Goal: Task Accomplishment & Management: Complete application form

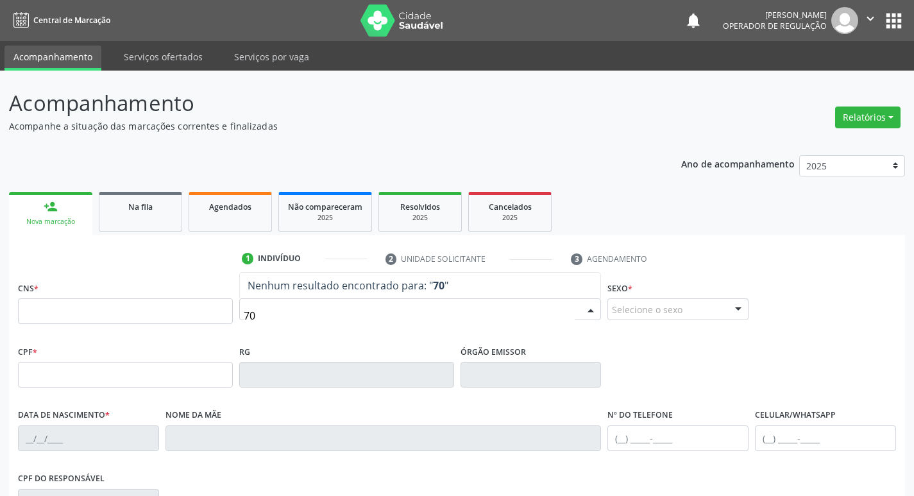
type input "7"
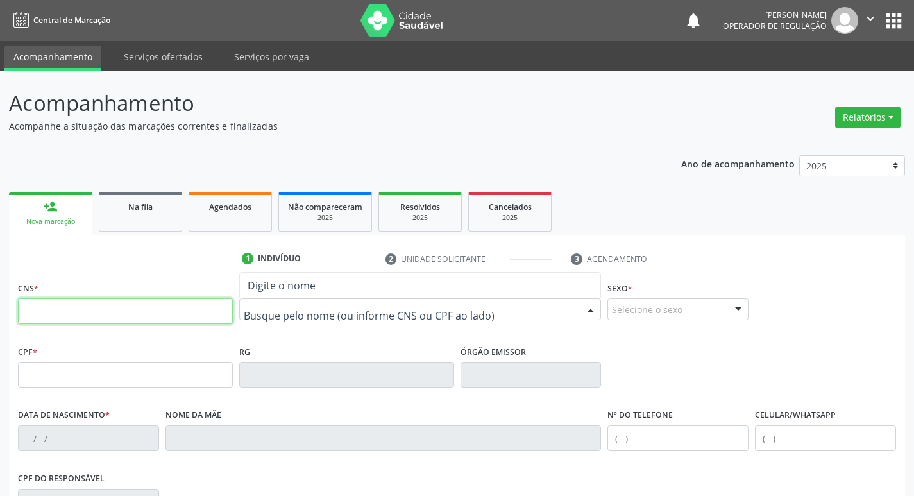
click at [206, 308] on input "text" at bounding box center [125, 311] width 215 height 26
type input "705 6044 3041 0917"
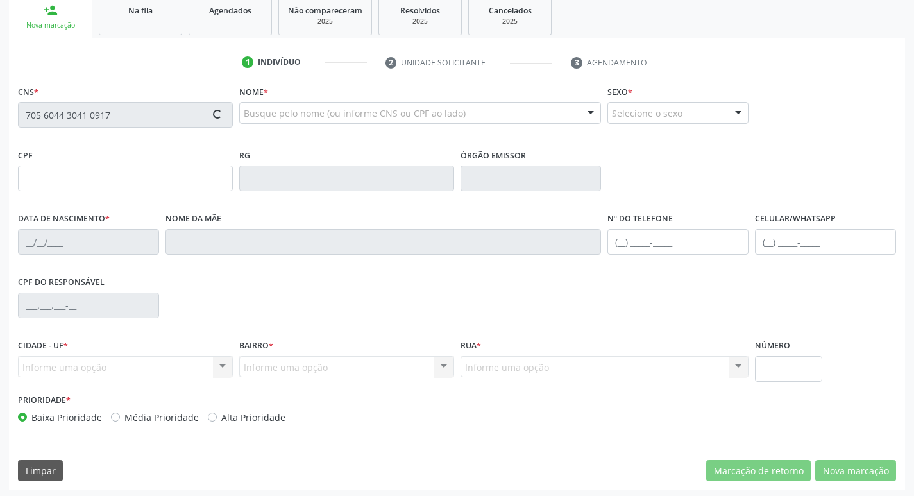
scroll to position [199, 0]
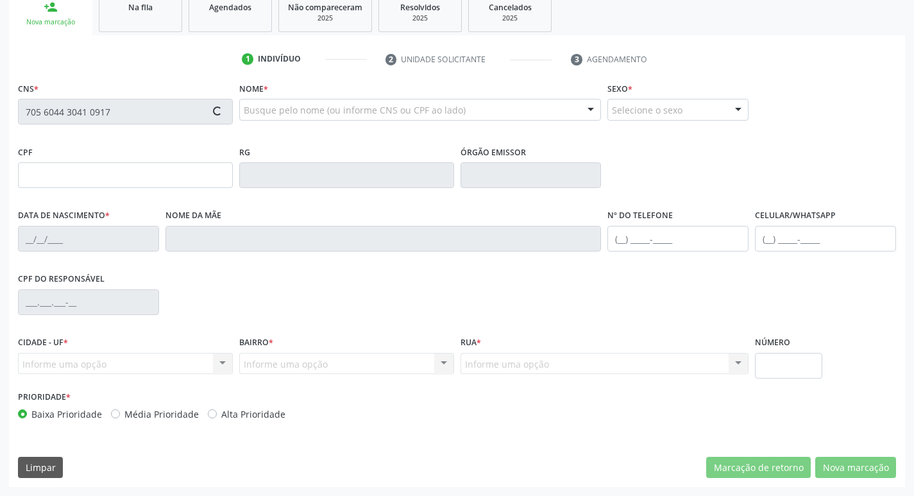
type input "006.827.454-80"
type input "1[DATE]"
type input "[PERSON_NAME]"
type input "[PHONE_NUMBER]"
type input "740"
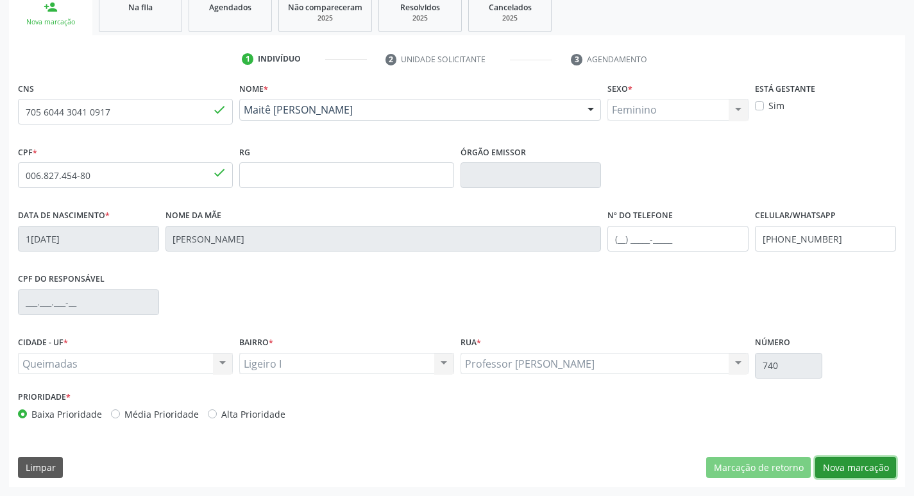
click at [847, 460] on button "Nova marcação" at bounding box center [855, 468] width 81 height 22
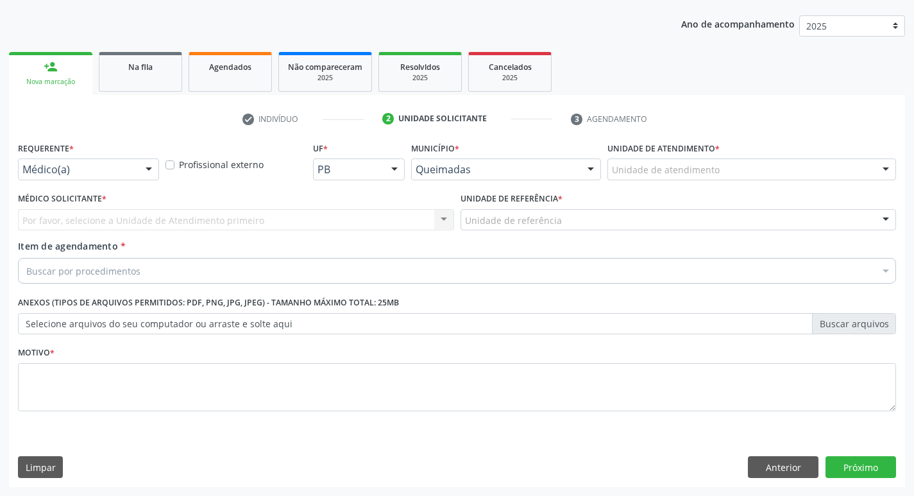
click at [139, 171] on div at bounding box center [148, 170] width 19 height 22
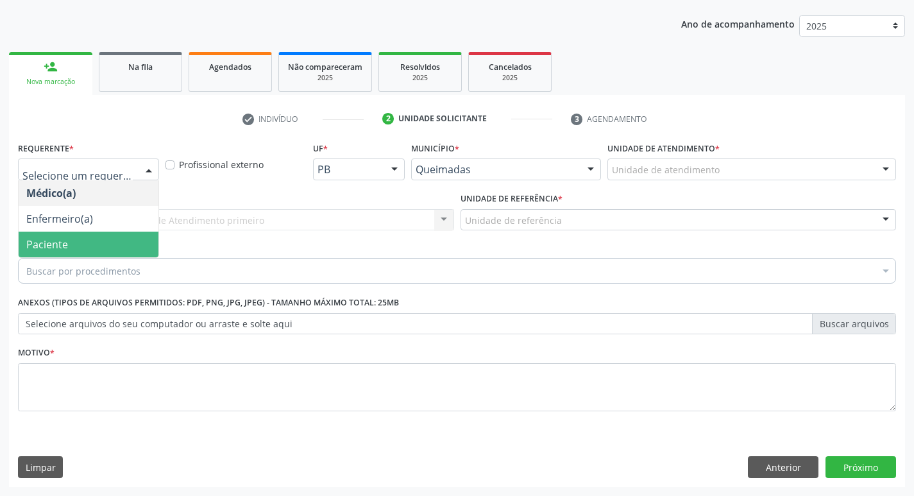
click at [114, 242] on span "Paciente" at bounding box center [89, 244] width 140 height 26
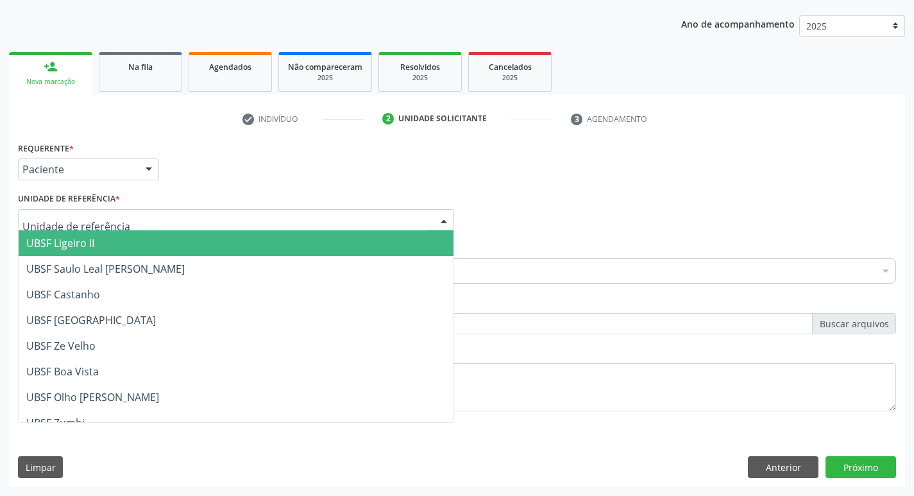
click at [124, 223] on div at bounding box center [236, 220] width 436 height 22
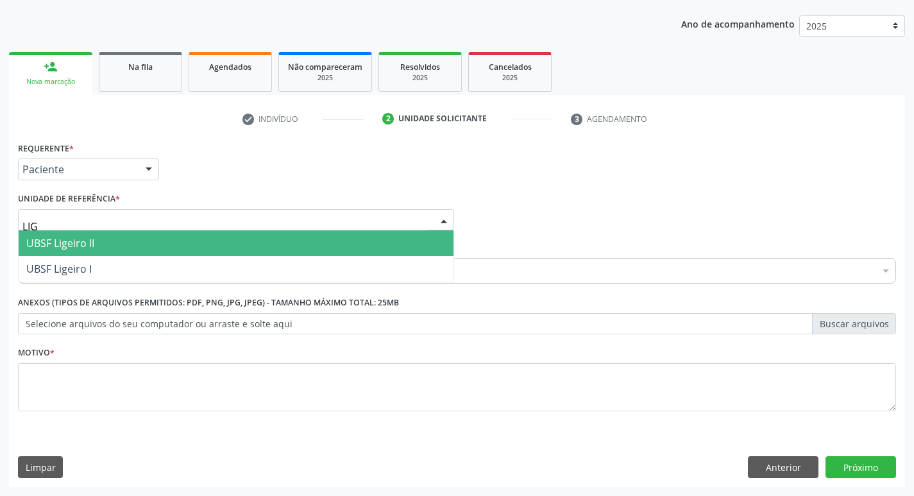
type input "LIGE"
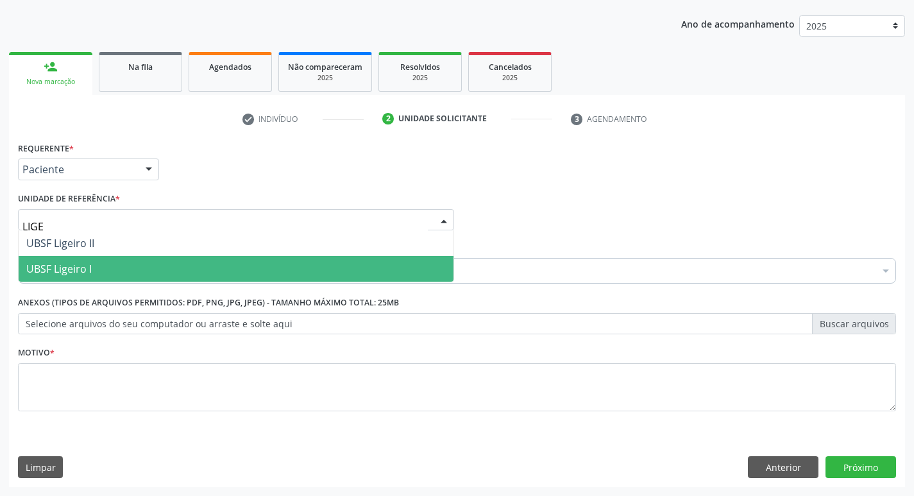
click at [111, 267] on span "UBSF Ligeiro I" at bounding box center [236, 269] width 435 height 26
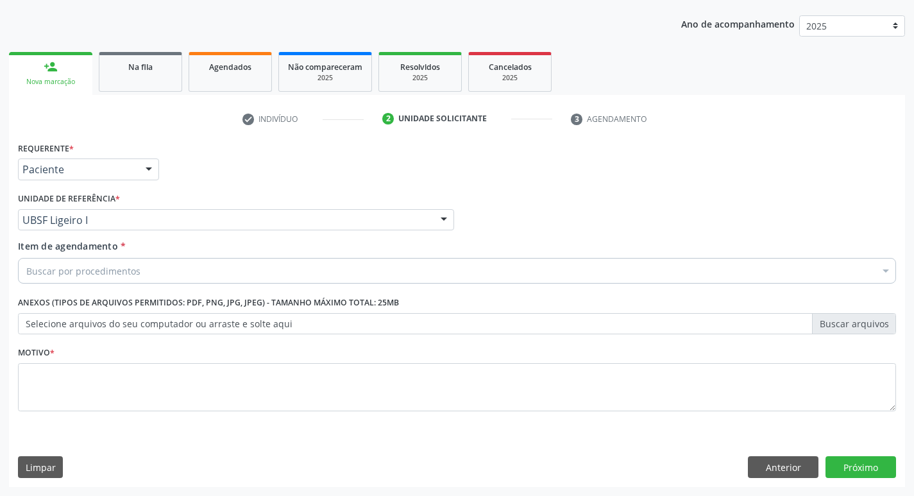
click at [103, 281] on div "Buscar por procedimentos" at bounding box center [457, 271] width 878 height 26
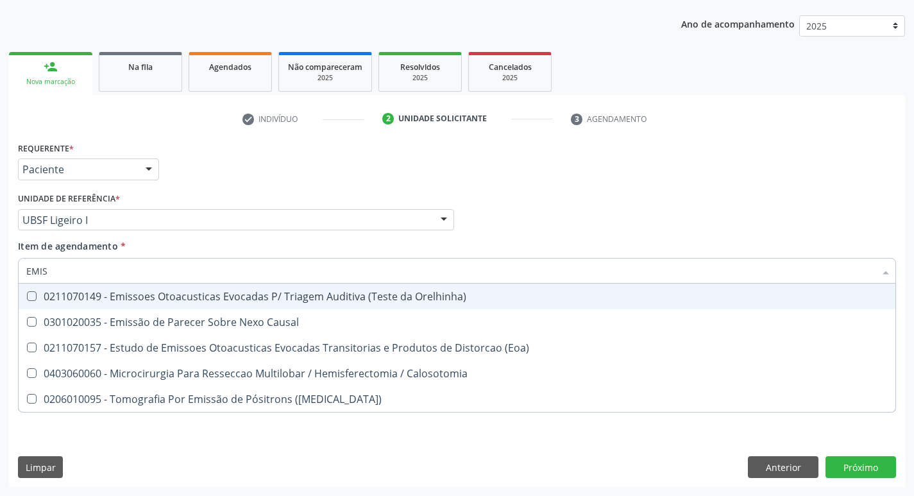
type input "EMISS"
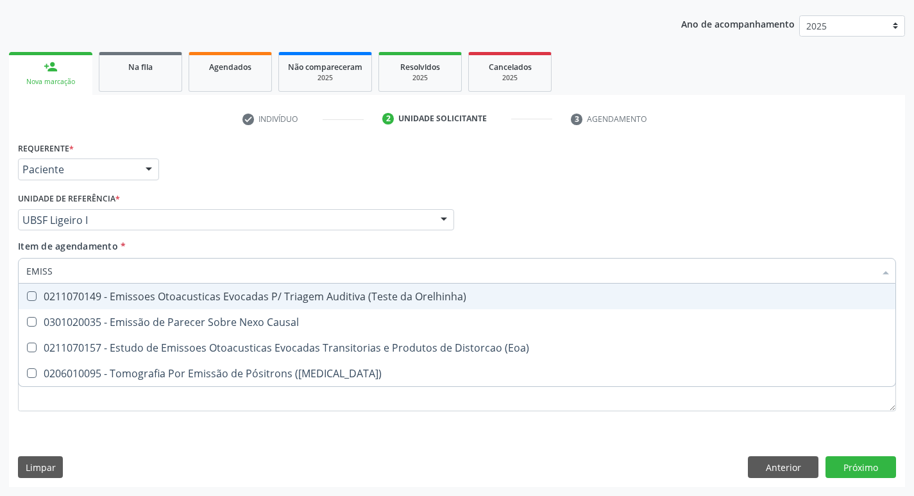
click at [232, 296] on div "0211070149 - Emissoes Otoacusticas Evocadas P/ Triagem Auditiva (Teste da Orelh…" at bounding box center [456, 296] width 861 height 10
checkbox Orelhinha\) "true"
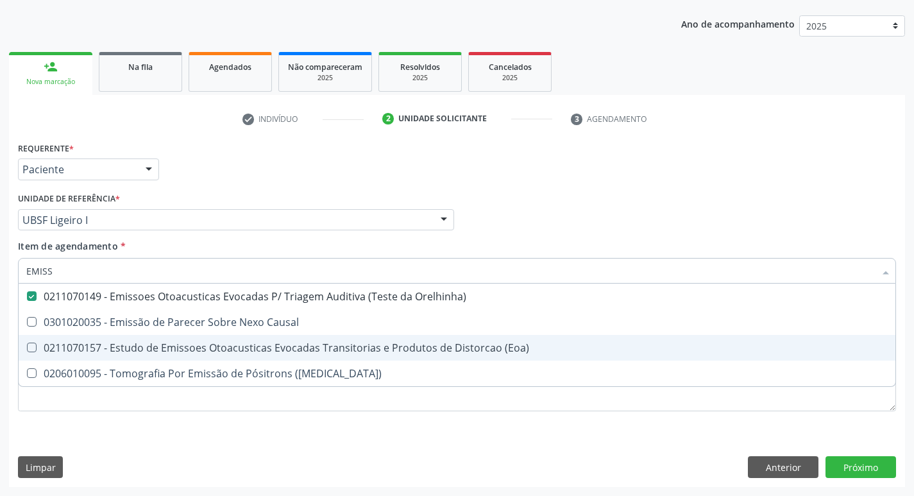
click at [165, 435] on div "Requerente * Paciente Médico(a) Enfermeiro(a) Paciente Nenhum resultado encontr…" at bounding box center [457, 312] width 896 height 348
checkbox Causal "true"
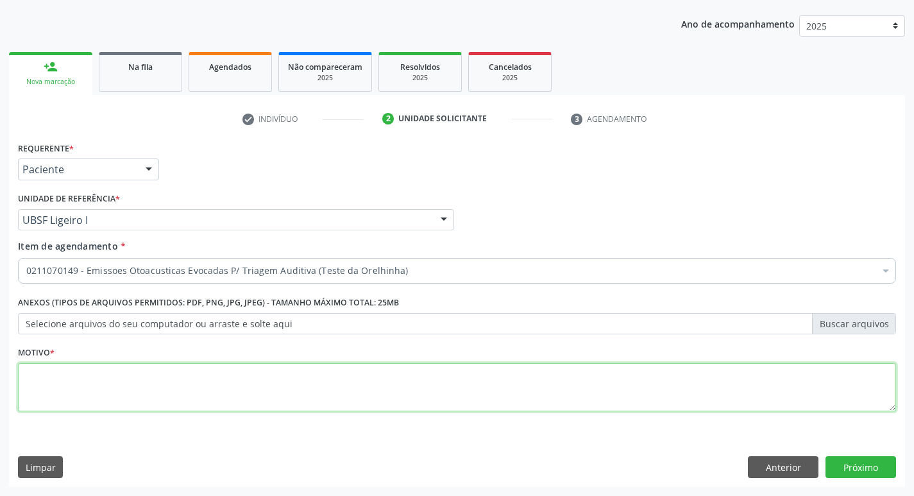
click at [156, 383] on textarea at bounding box center [457, 387] width 878 height 49
type textarea "AVALIAÇÃO"
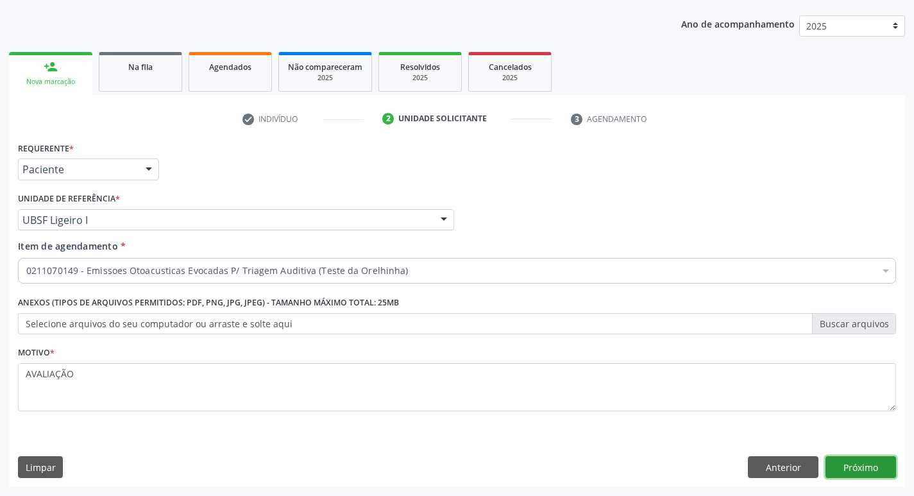
click at [877, 463] on button "Próximo" at bounding box center [860, 467] width 71 height 22
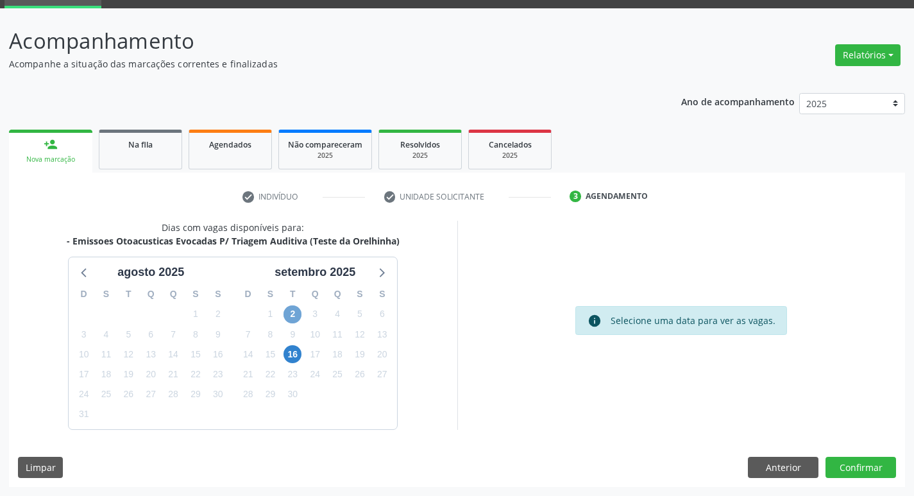
click at [301, 316] on span "2" at bounding box center [292, 314] width 18 height 18
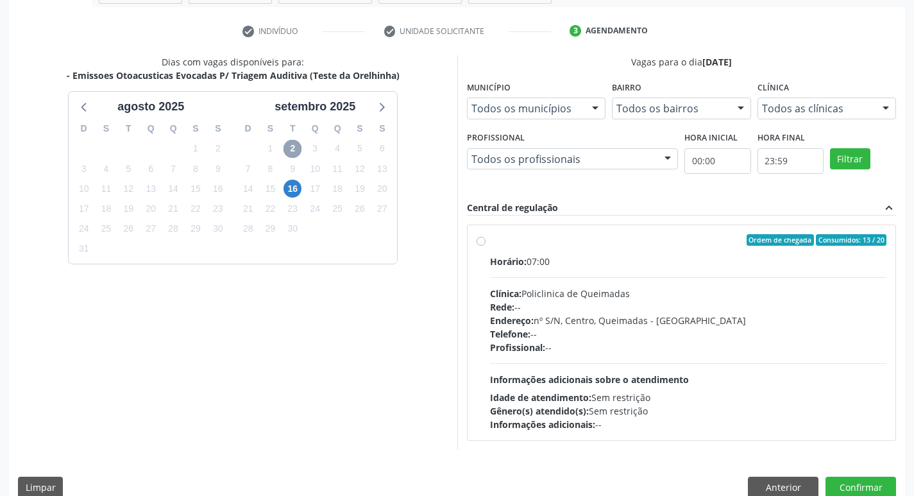
scroll to position [247, 0]
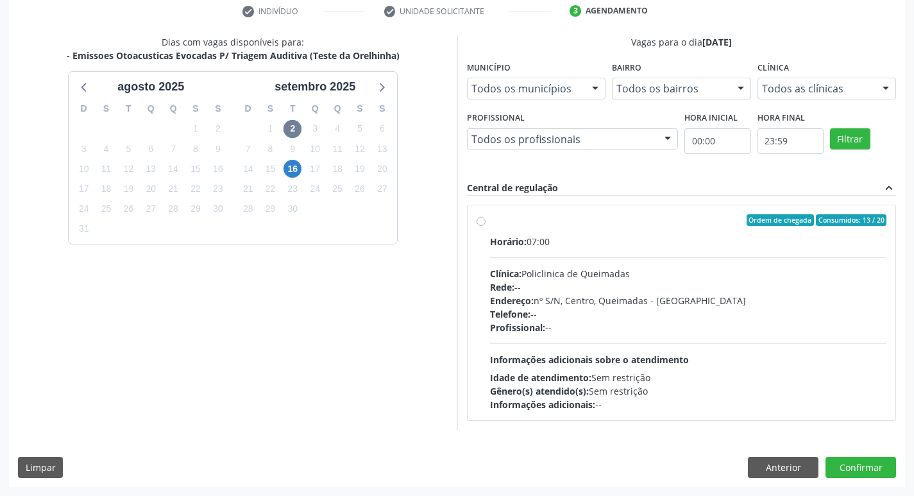
click at [605, 217] on div "Ordem de chegada Consumidos: 13 / 20" at bounding box center [688, 220] width 397 height 12
click at [485, 217] on input "Ordem de chegada Consumidos: 13 / 20 Horário: 07:00 Clínica: Policlinica de Que…" at bounding box center [480, 220] width 9 height 12
radio input "true"
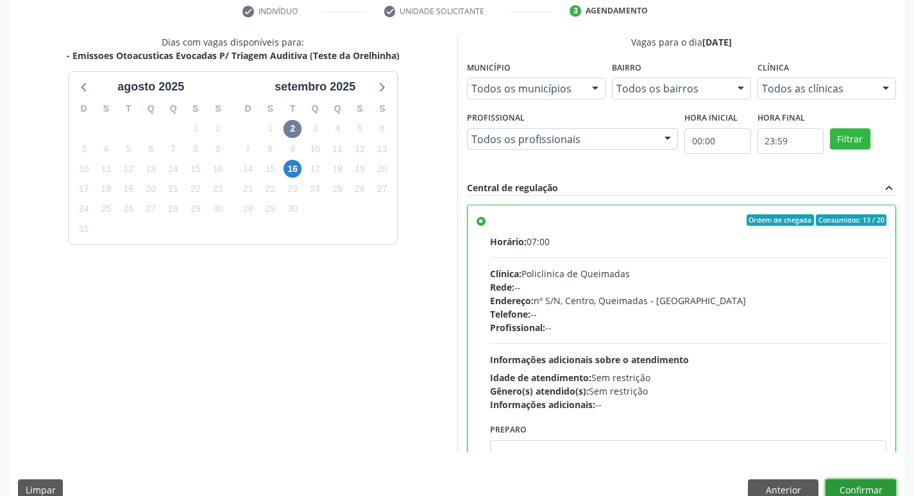
click at [871, 483] on button "Confirmar" at bounding box center [860, 490] width 71 height 22
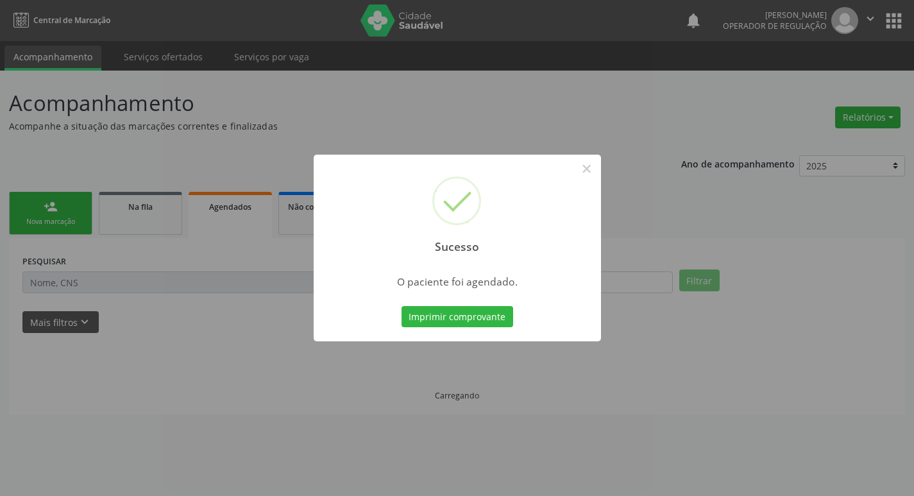
scroll to position [0, 0]
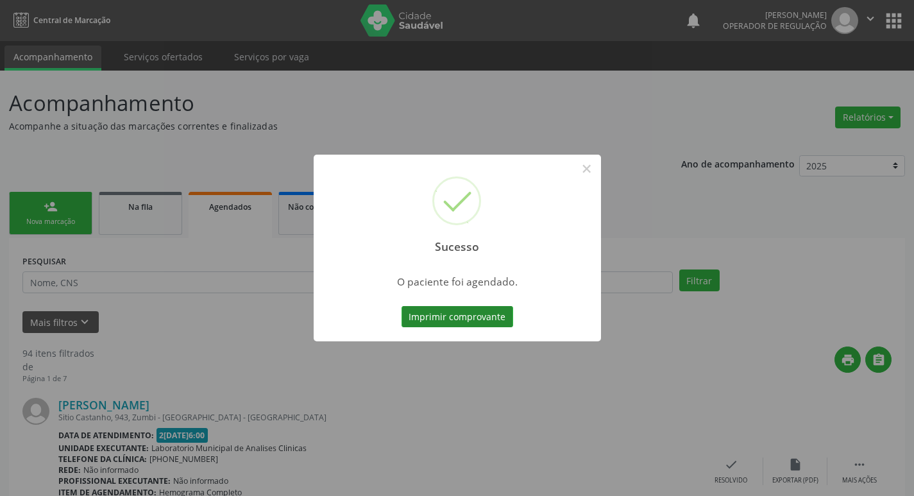
click at [439, 326] on button "Imprimir comprovante" at bounding box center [457, 317] width 112 height 22
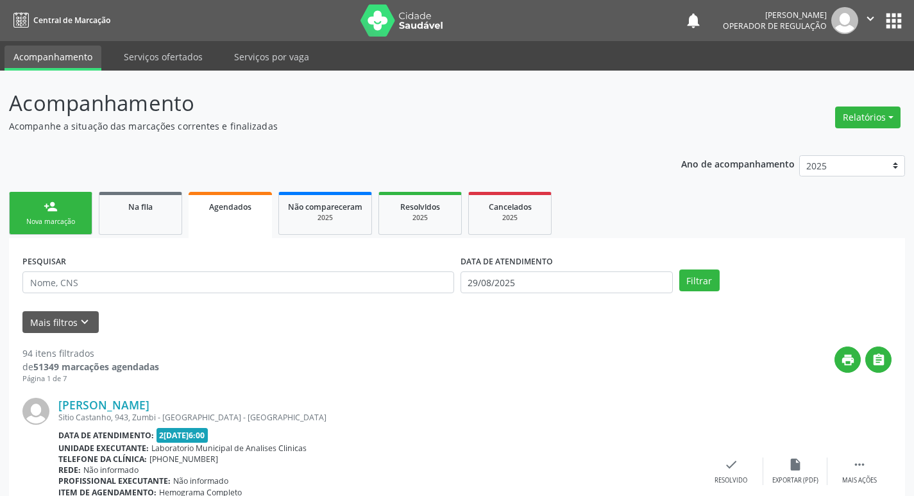
click at [30, 266] on label "PESQUISAR" at bounding box center [44, 261] width 44 height 20
click at [47, 219] on div "Nova marcação" at bounding box center [51, 222] width 64 height 10
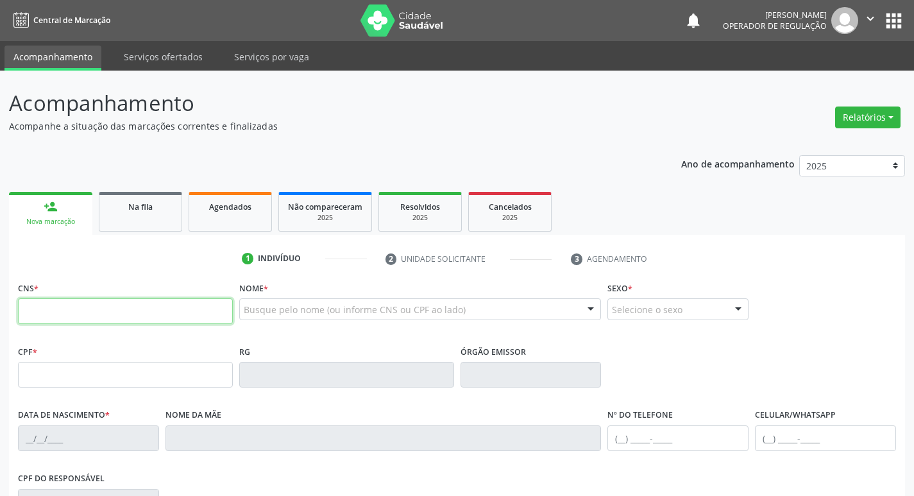
click at [119, 315] on input "text" at bounding box center [125, 311] width 215 height 26
type input "705 0046 0206 9458"
type input "006.739.344-62"
type input "[DATE]"
type input "[PERSON_NAME]"
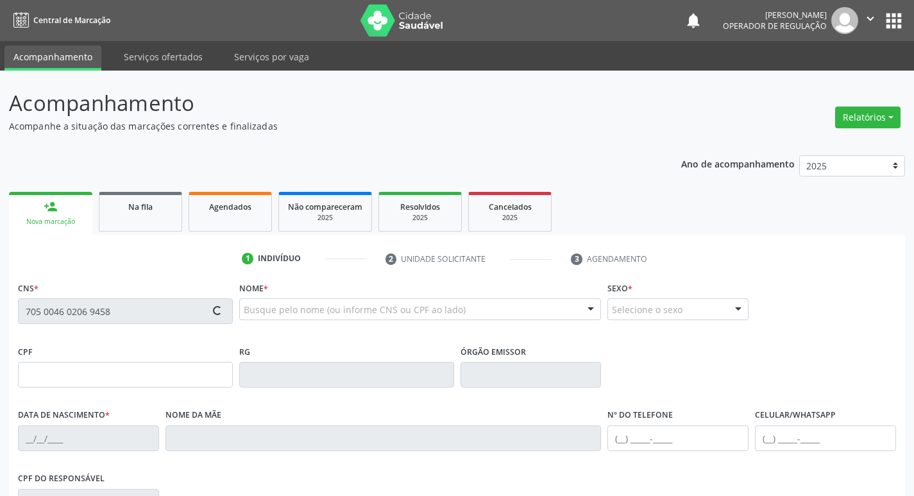
type input "[PHONE_NUMBER]"
type input "S/N"
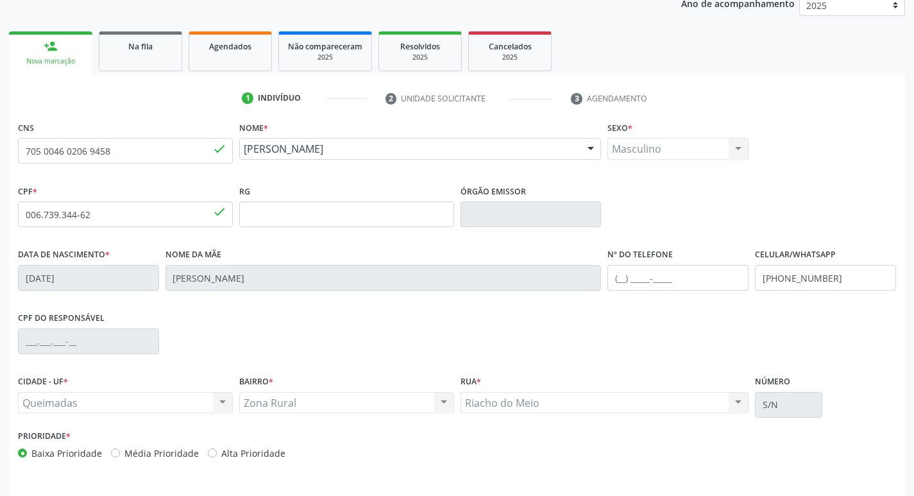
scroll to position [199, 0]
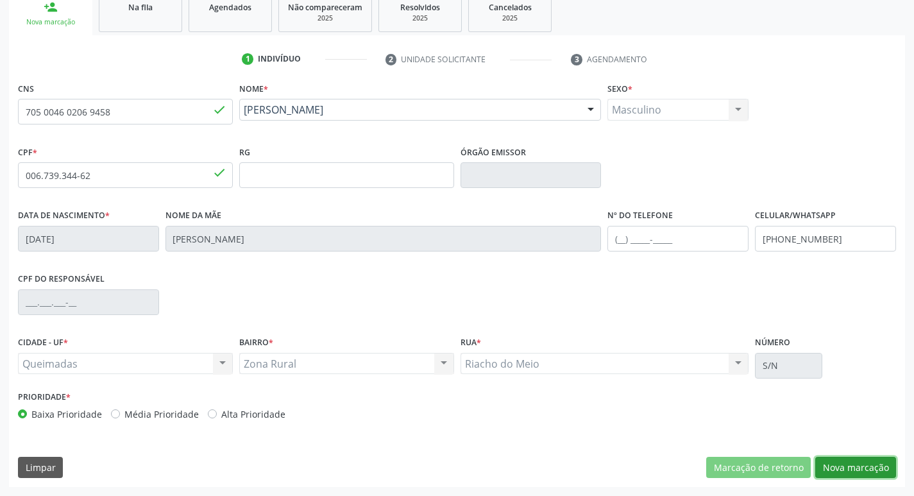
click at [871, 462] on button "Nova marcação" at bounding box center [855, 468] width 81 height 22
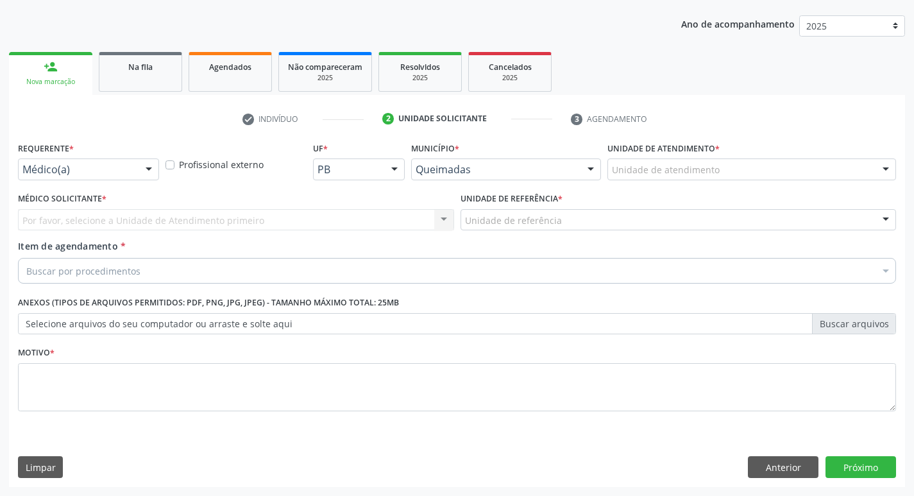
scroll to position [140, 0]
click at [65, 179] on div "Médico(a)" at bounding box center [88, 169] width 141 height 22
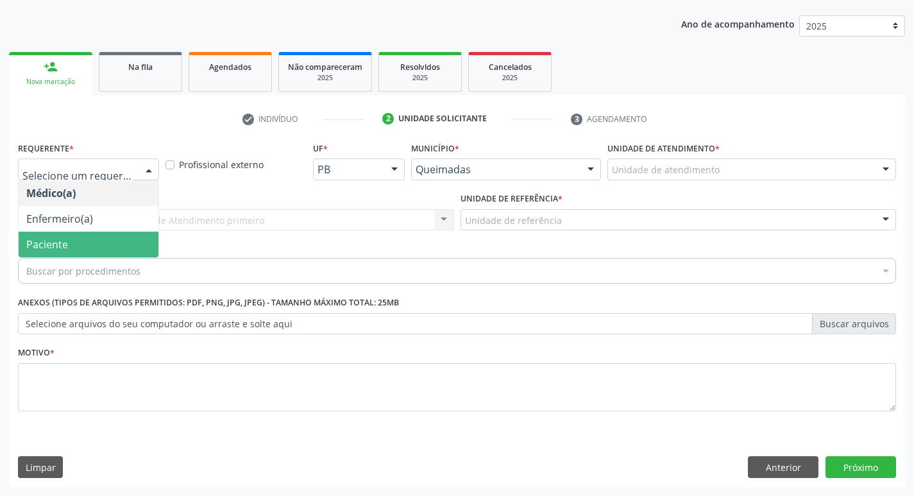
click at [48, 244] on span "Paciente" at bounding box center [47, 244] width 42 height 14
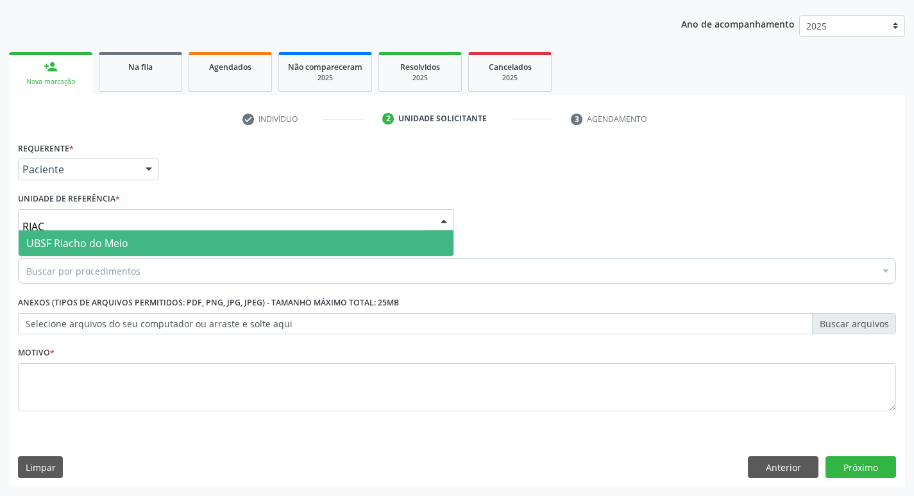
type input "RIACH"
click at [53, 235] on span "UBSF Riacho do Meio" at bounding box center [236, 243] width 435 height 26
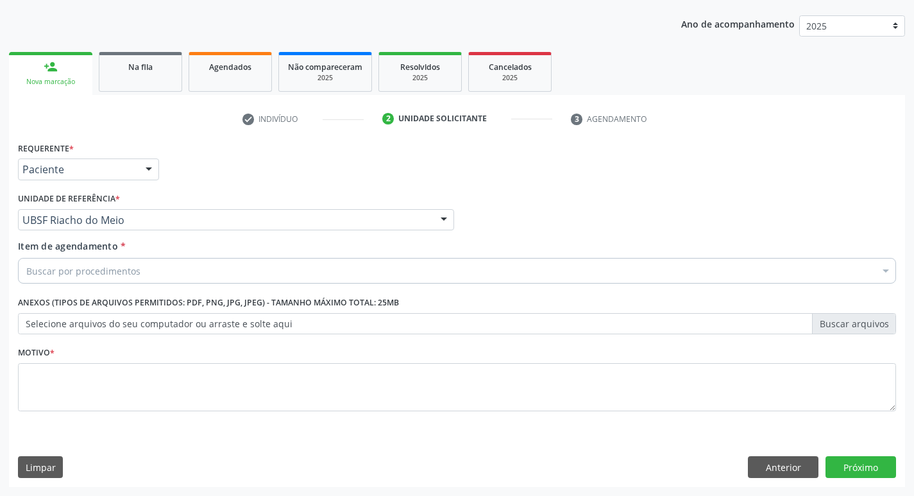
click at [140, 263] on div "Buscar por procedimentos" at bounding box center [457, 271] width 878 height 26
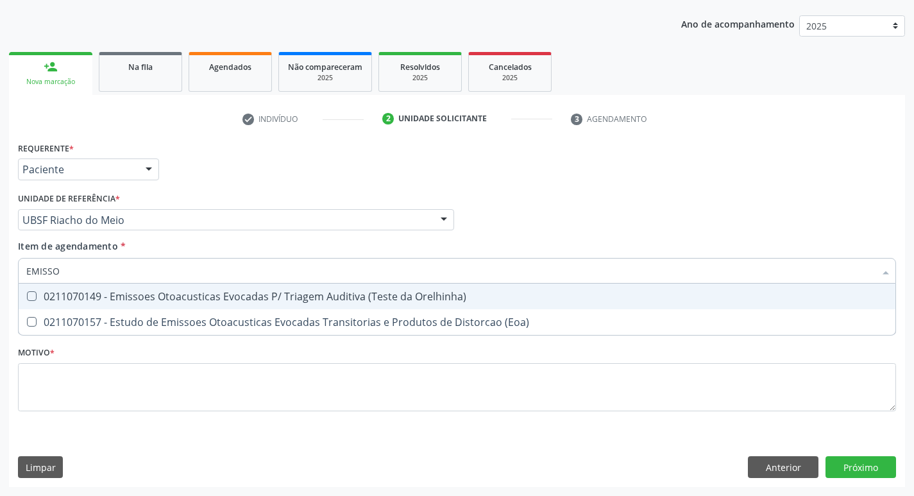
type input "EMISSOE"
click at [209, 297] on div "0211070149 - Emissoes Otoacusticas Evocadas P/ Triagem Auditiva (Teste da Orelh…" at bounding box center [456, 296] width 861 height 10
checkbox Orelhinha\) "true"
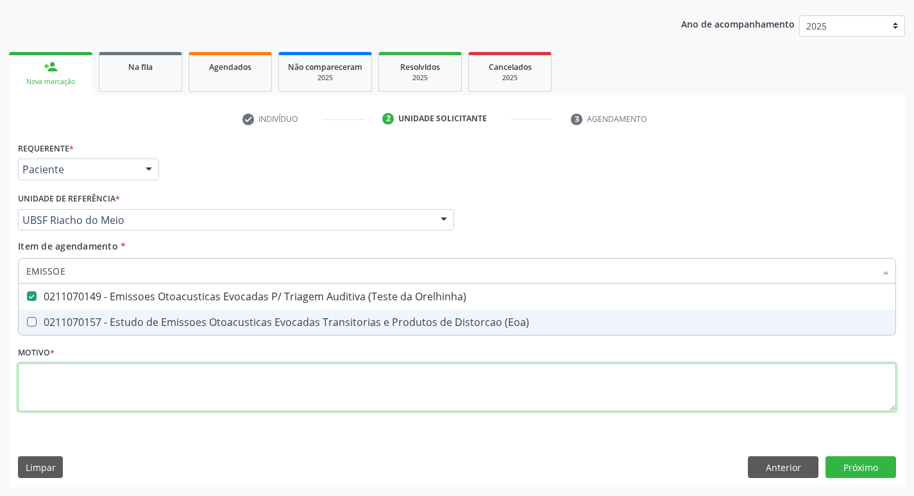
click at [112, 390] on div "Requerente * Paciente Médico(a) Enfermeiro(a) Paciente Nenhum resultado encontr…" at bounding box center [457, 283] width 878 height 290
checkbox \(Eoa\) "true"
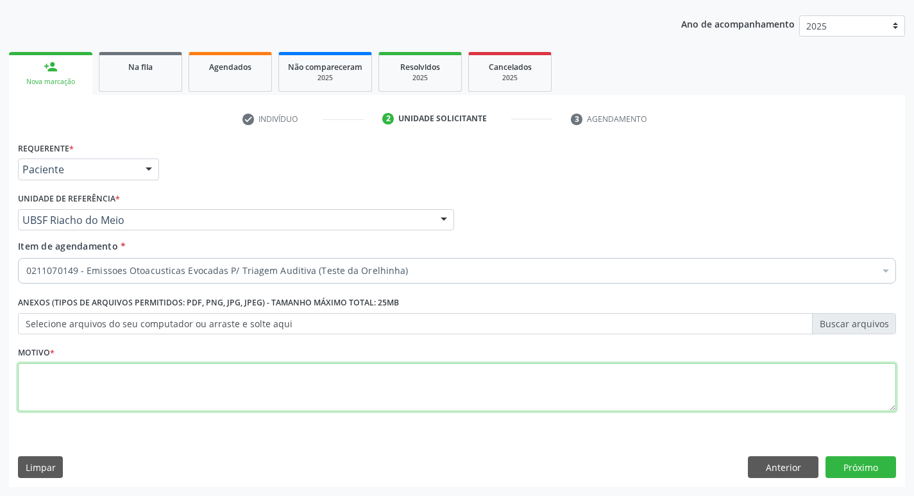
click at [111, 391] on textarea at bounding box center [457, 387] width 878 height 49
type textarea "N"
type textarea "AVALIAÇÃO"
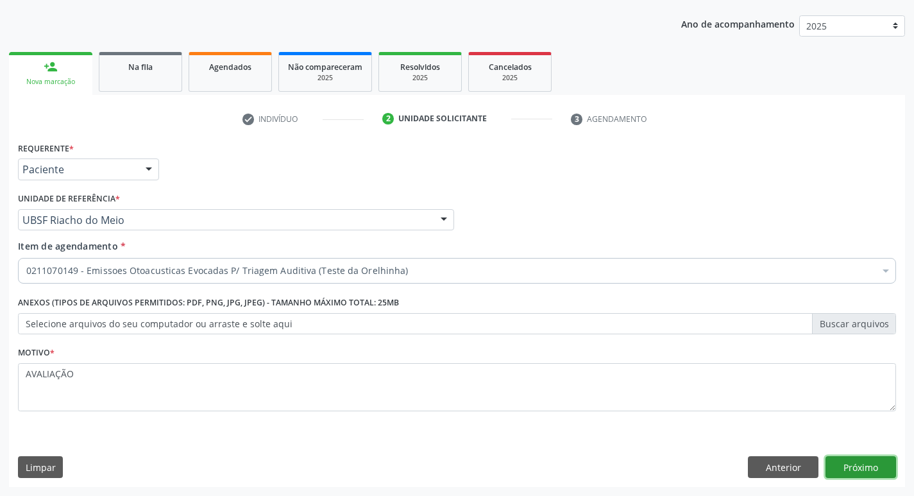
click at [861, 461] on button "Próximo" at bounding box center [860, 467] width 71 height 22
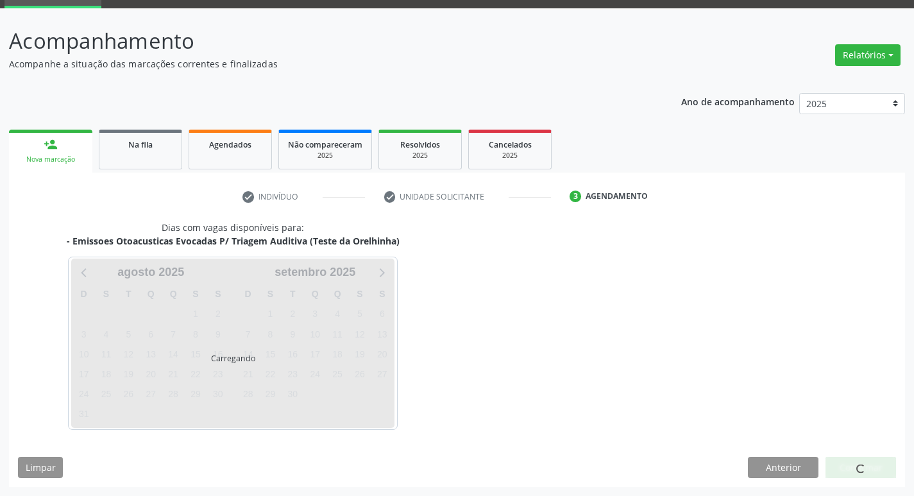
scroll to position [62, 0]
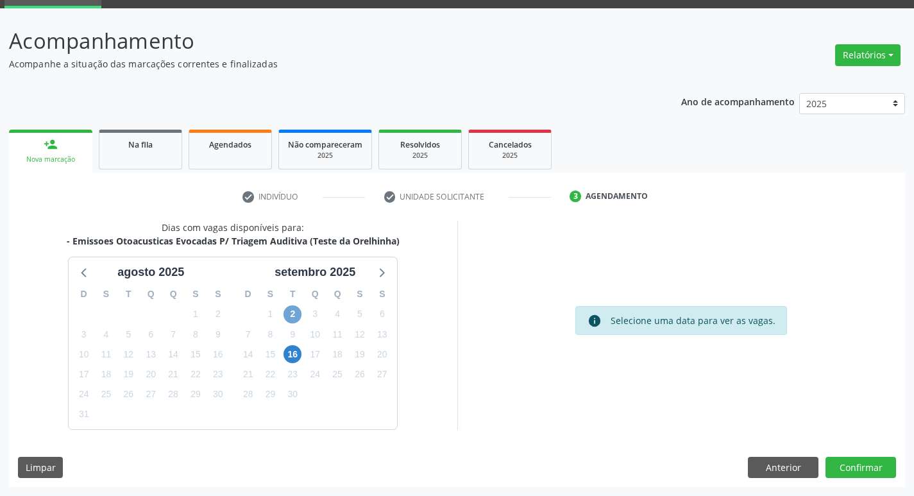
click at [292, 314] on span "2" at bounding box center [292, 314] width 18 height 18
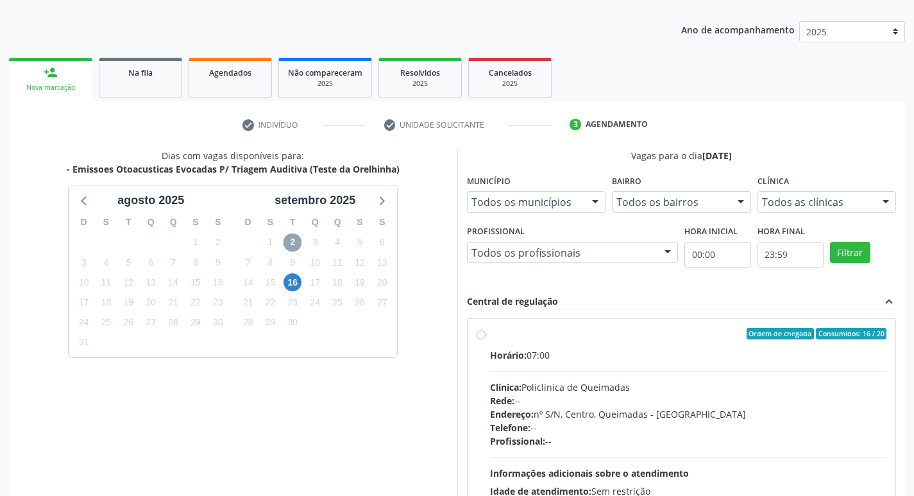
scroll to position [247, 0]
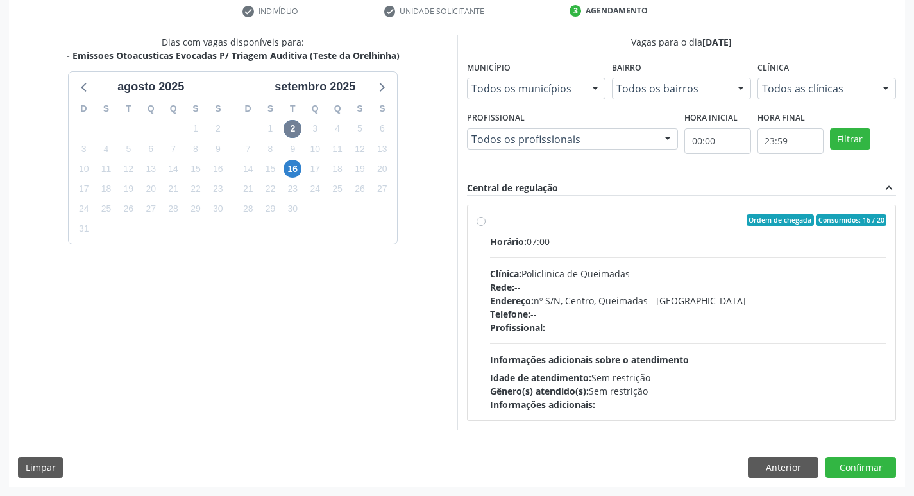
click at [586, 223] on div "Ordem de chegada Consumidos: 16 / 20" at bounding box center [688, 220] width 397 height 12
click at [485, 223] on input "Ordem de chegada Consumidos: 16 / 20 Horário: 07:00 Clínica: Policlinica de Que…" at bounding box center [480, 220] width 9 height 12
radio input "true"
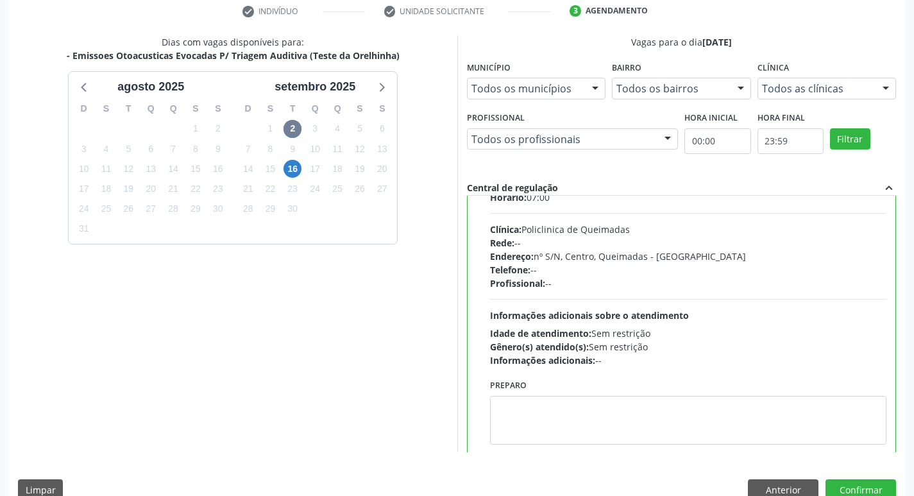
scroll to position [63, 0]
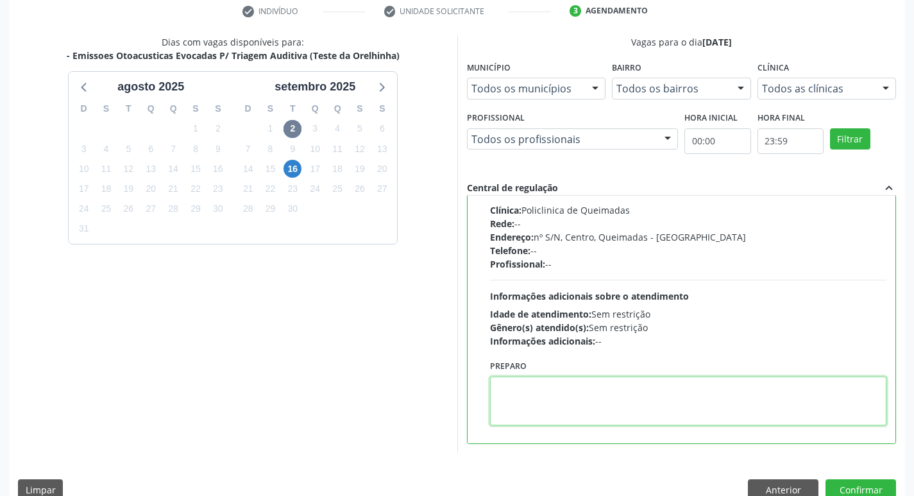
click at [588, 385] on textarea at bounding box center [688, 400] width 397 height 49
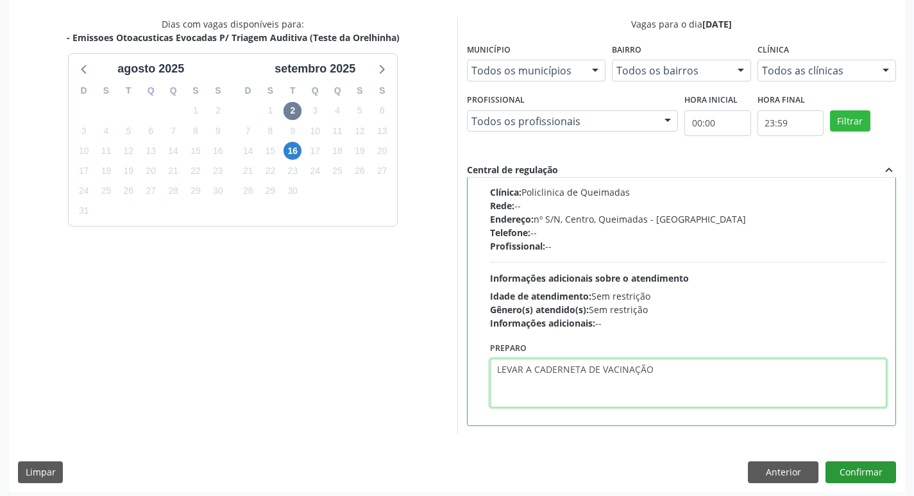
scroll to position [271, 0]
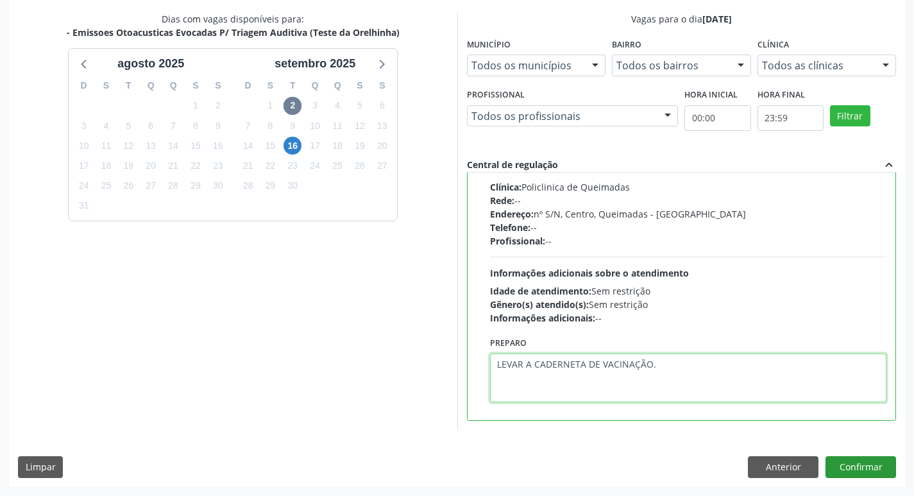
type textarea "LEVAR A CADERNETA DE VACINAÇÃO."
click at [891, 466] on button "Confirmar" at bounding box center [860, 467] width 71 height 22
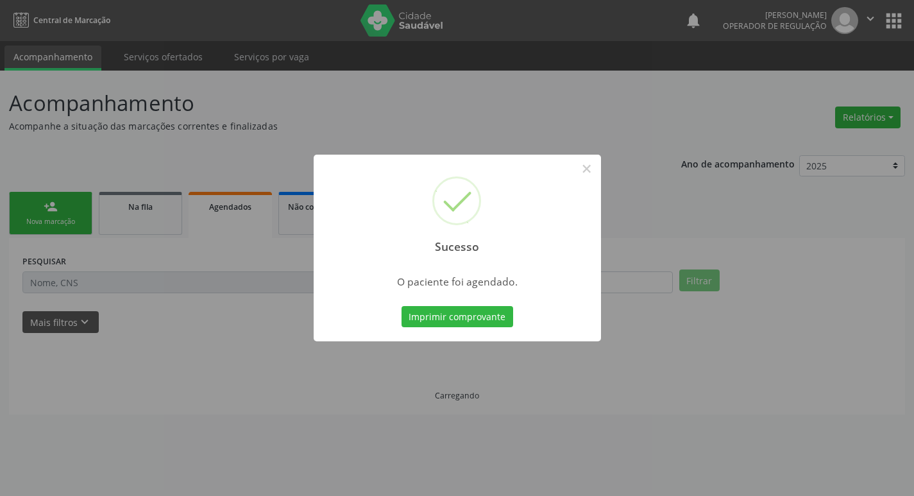
scroll to position [0, 0]
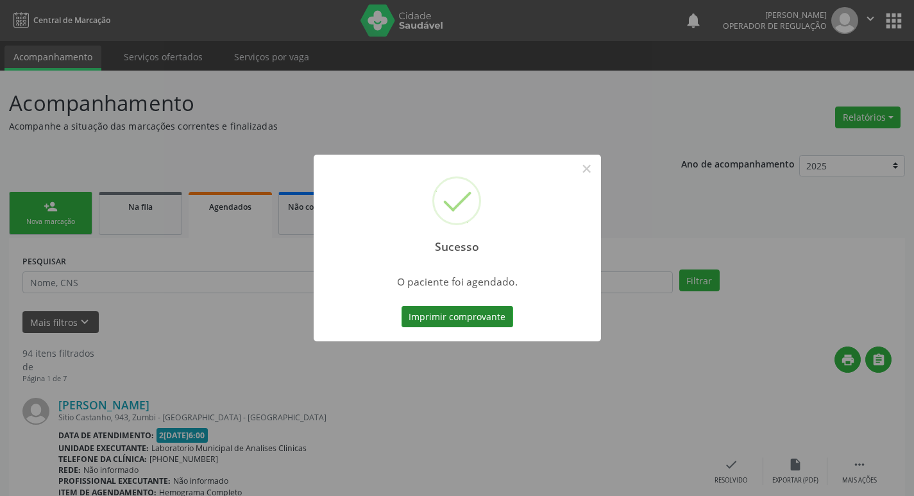
click at [492, 315] on button "Imprimir comprovante" at bounding box center [457, 317] width 112 height 22
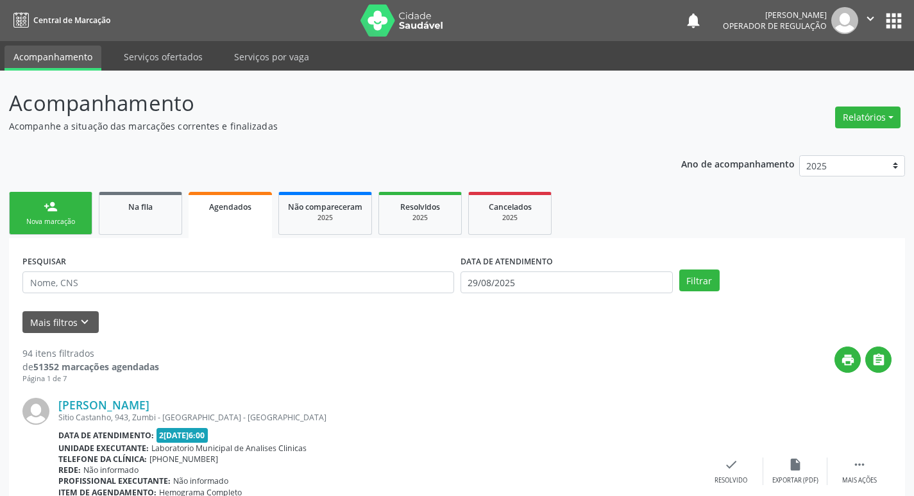
click at [57, 197] on link "person_add Nova marcação" at bounding box center [50, 213] width 83 height 43
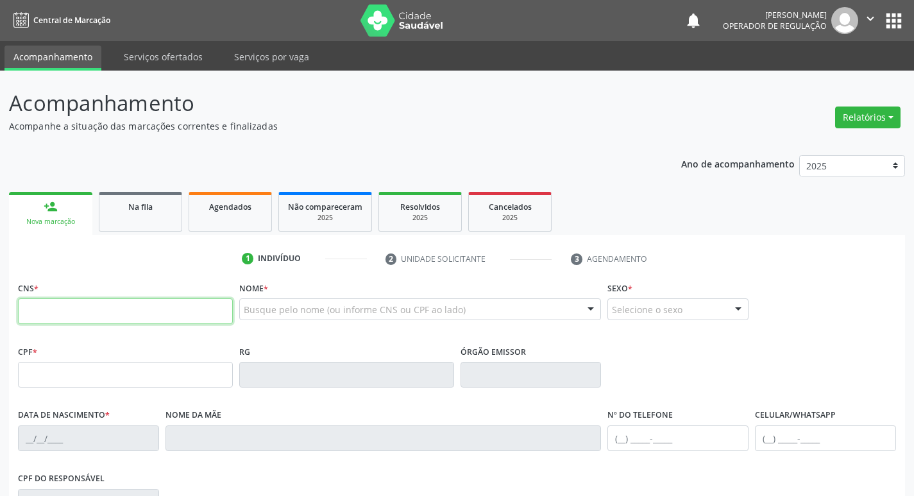
click at [83, 318] on input "text" at bounding box center [125, 311] width 215 height 26
type input "705 8044 7874 8835"
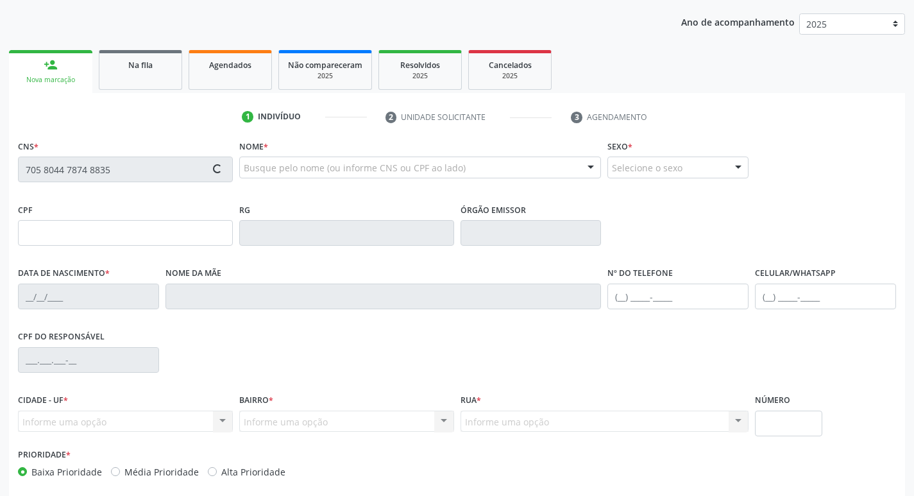
scroll to position [199, 0]
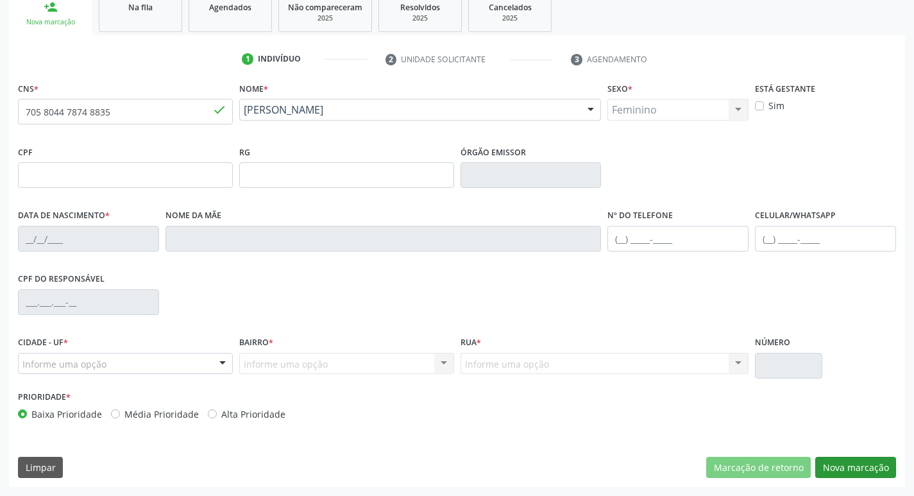
type input "2[DATE]"
type input "[PERSON_NAME]"
type input "[PHONE_NUMBER]"
click at [148, 353] on div "Informe uma opção" at bounding box center [125, 364] width 215 height 22
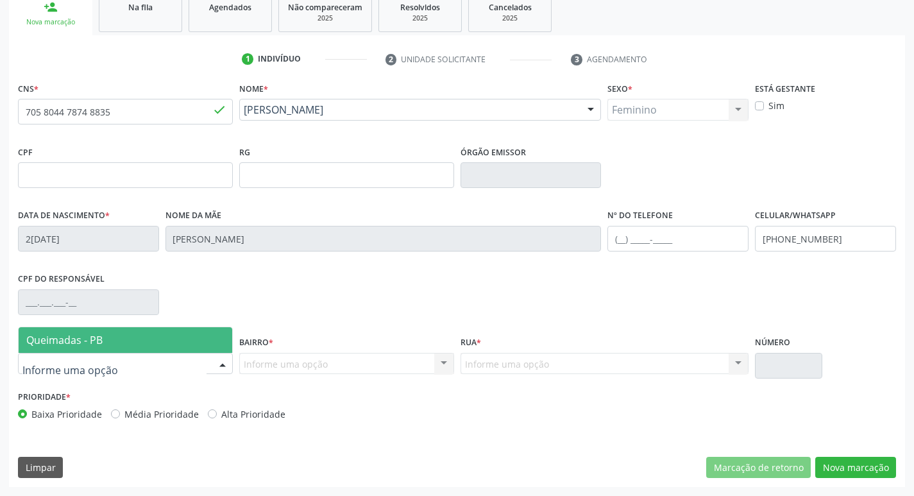
click at [135, 338] on span "Queimadas - PB" at bounding box center [126, 340] width 214 height 26
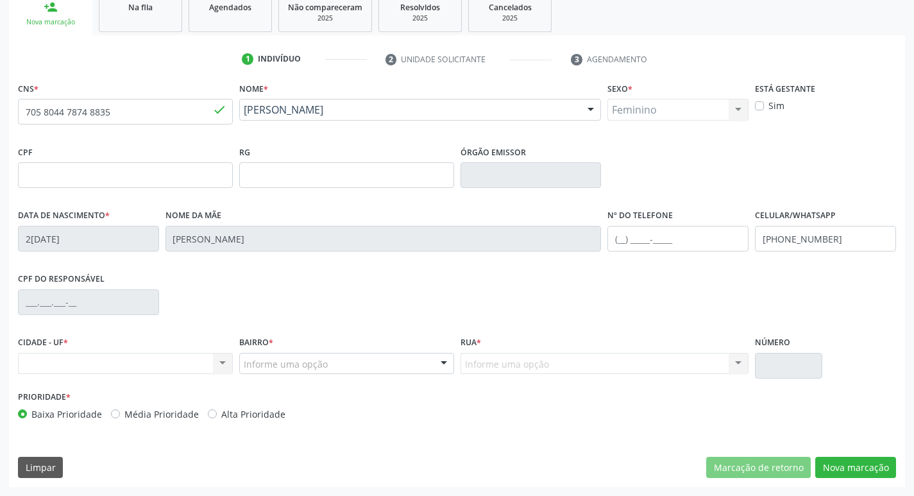
click at [424, 360] on div "Informe uma opção" at bounding box center [346, 364] width 215 height 22
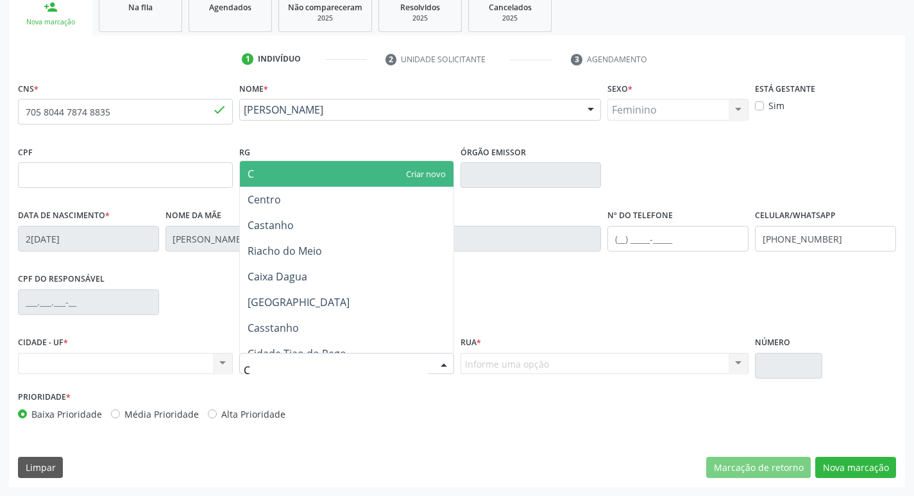
type input "CE"
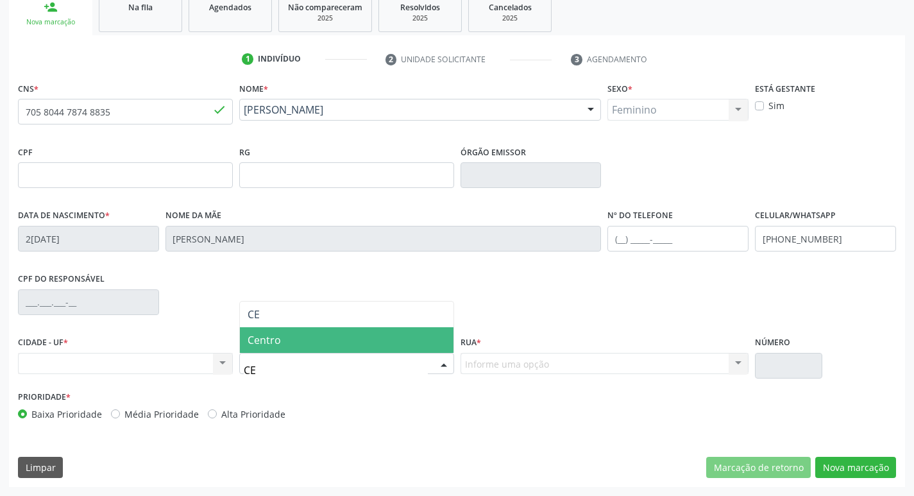
click at [394, 340] on span "Centro" at bounding box center [347, 340] width 214 height 26
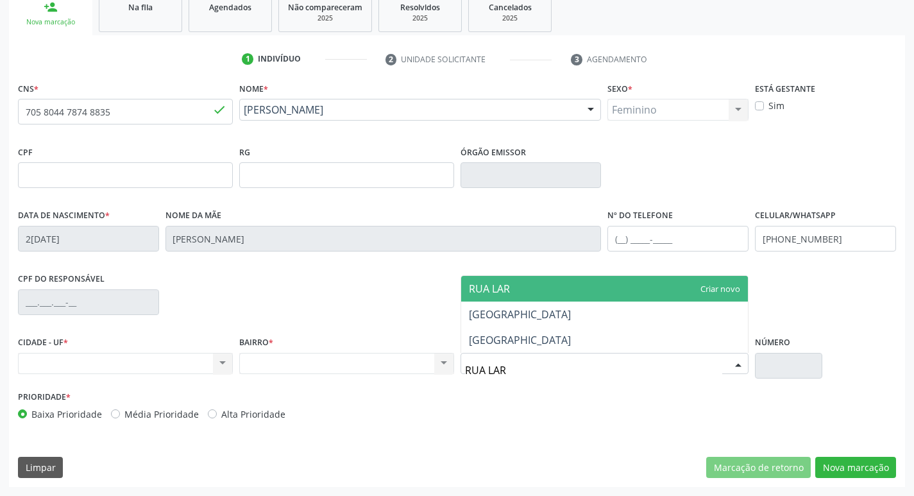
type input "RUA LARG"
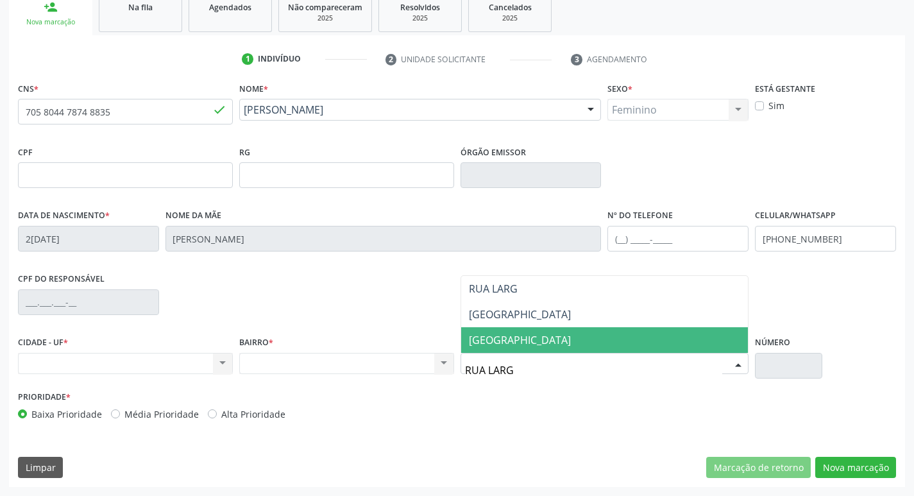
click at [503, 344] on span "[GEOGRAPHIC_DATA]" at bounding box center [520, 340] width 102 height 14
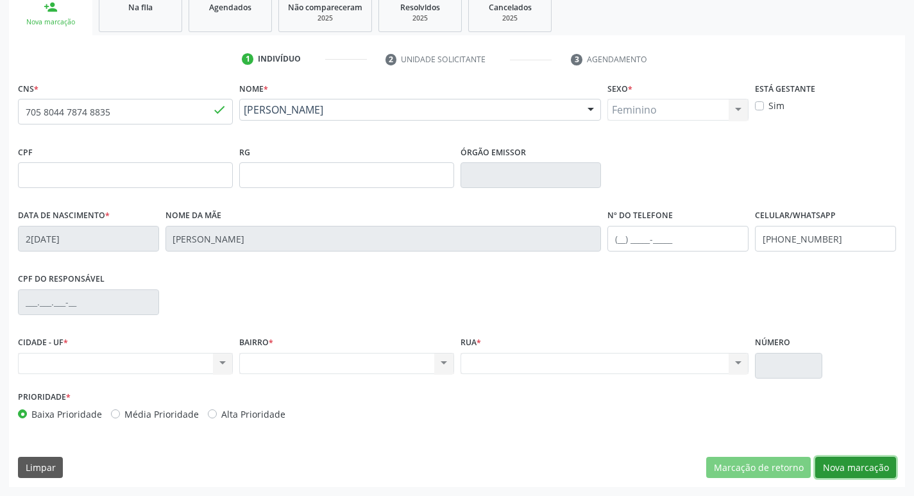
click at [854, 469] on button "Nova marcação" at bounding box center [855, 468] width 81 height 22
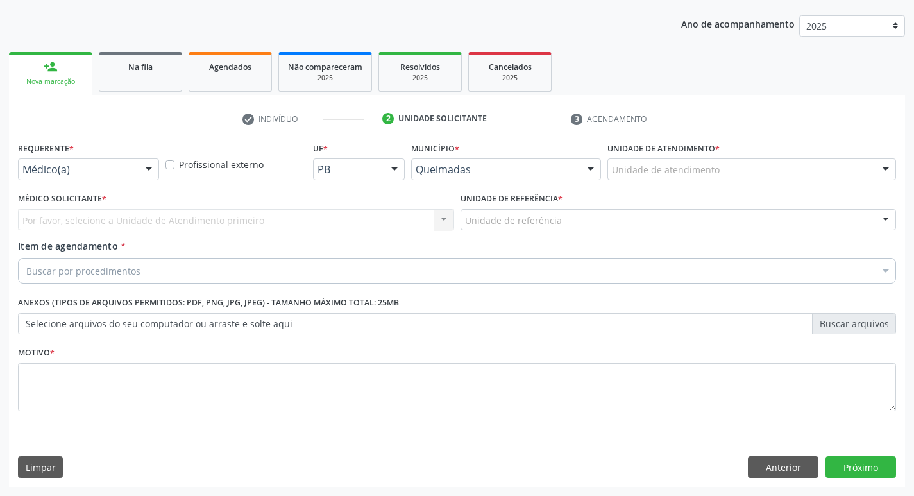
click at [119, 159] on div "Médico(a)" at bounding box center [88, 169] width 141 height 22
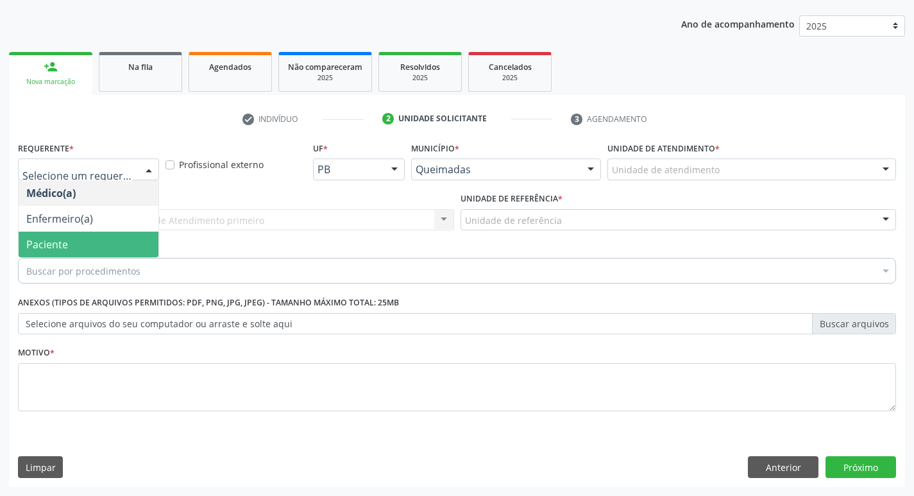
click at [76, 234] on span "Paciente" at bounding box center [89, 244] width 140 height 26
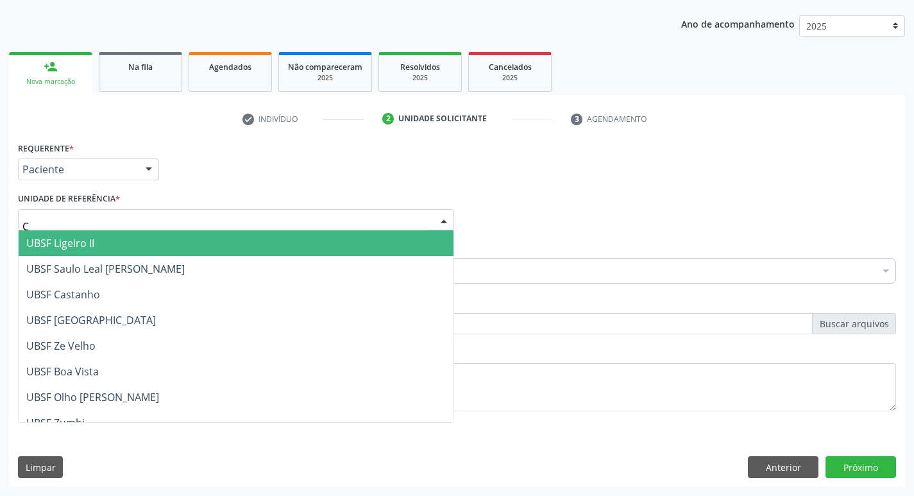
type input "CE"
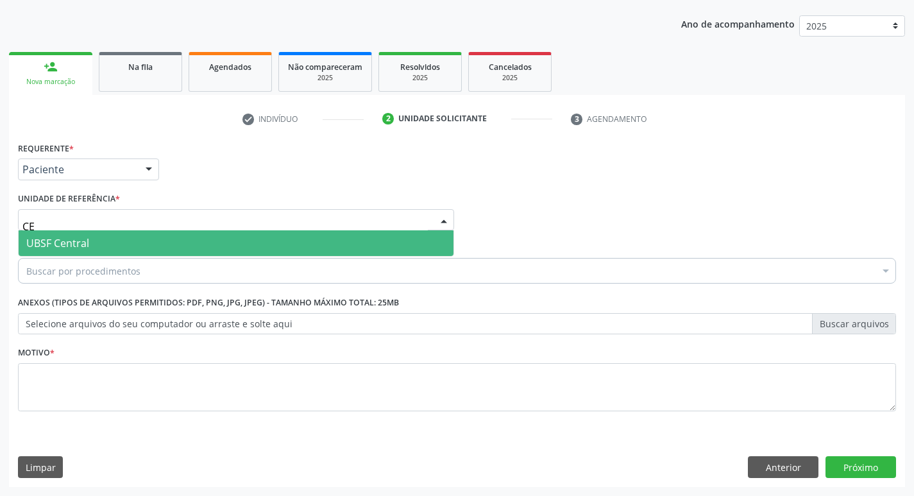
click at [83, 246] on span "UBSF Central" at bounding box center [57, 243] width 63 height 14
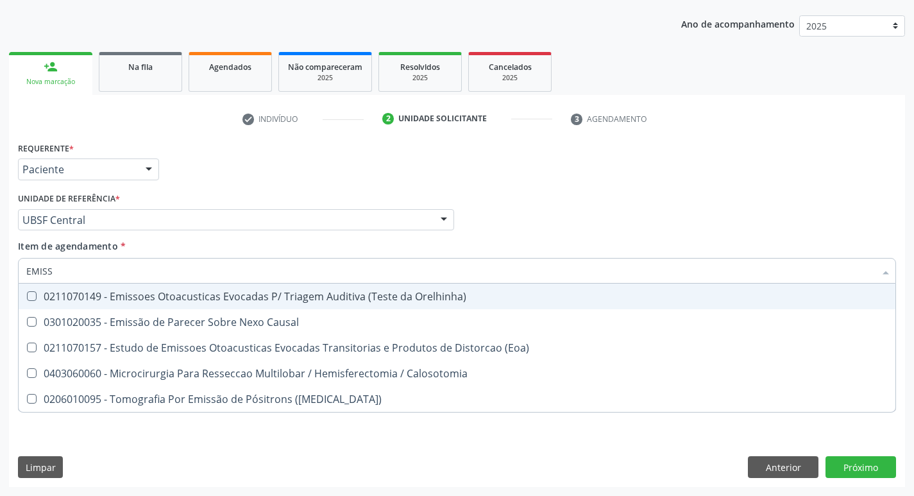
type input "EMISSO"
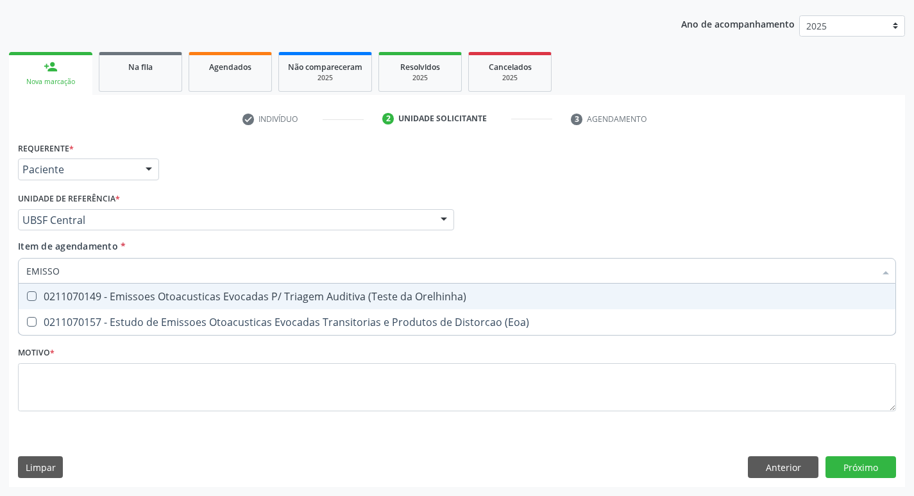
click at [147, 294] on div "0211070149 - Emissoes Otoacusticas Evocadas P/ Triagem Auditiva (Teste da Orelh…" at bounding box center [456, 296] width 861 height 10
checkbox Orelhinha\) "true"
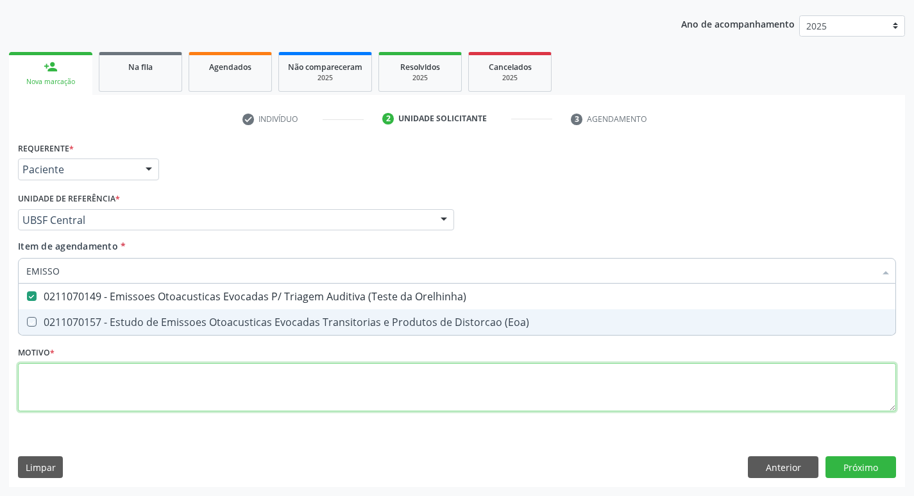
click at [94, 387] on div "Requerente * Paciente Médico(a) Enfermeiro(a) Paciente Nenhum resultado encontr…" at bounding box center [457, 283] width 878 height 290
checkbox \(Eoa\) "true"
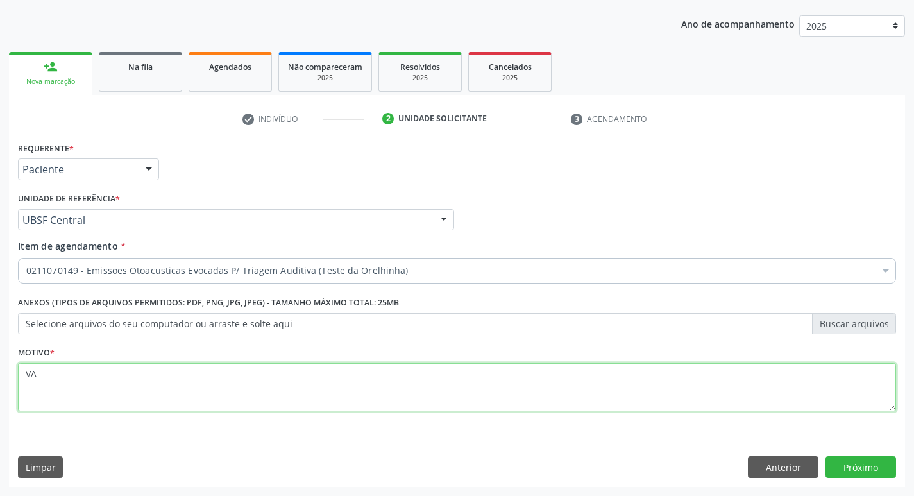
type textarea "V"
type textarea "AVALIAÇÃO"
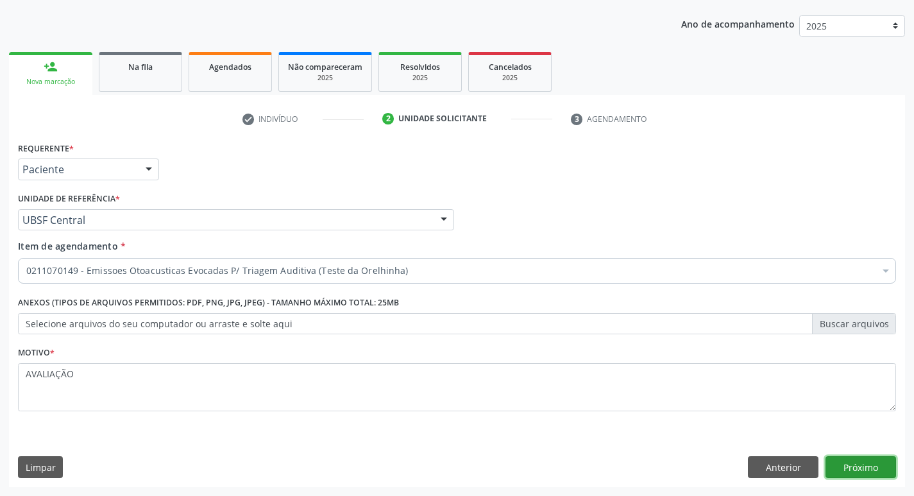
click at [870, 460] on button "Próximo" at bounding box center [860, 467] width 71 height 22
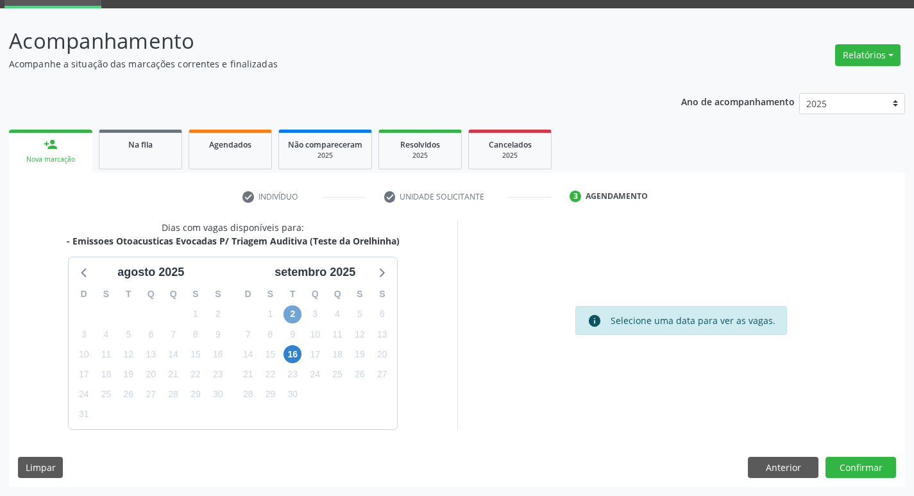
click at [285, 315] on span "2" at bounding box center [292, 314] width 18 height 18
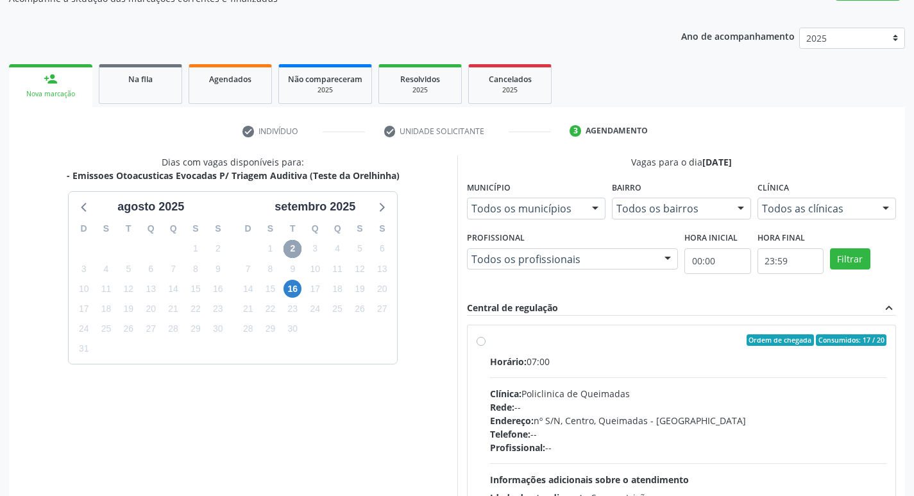
scroll to position [247, 0]
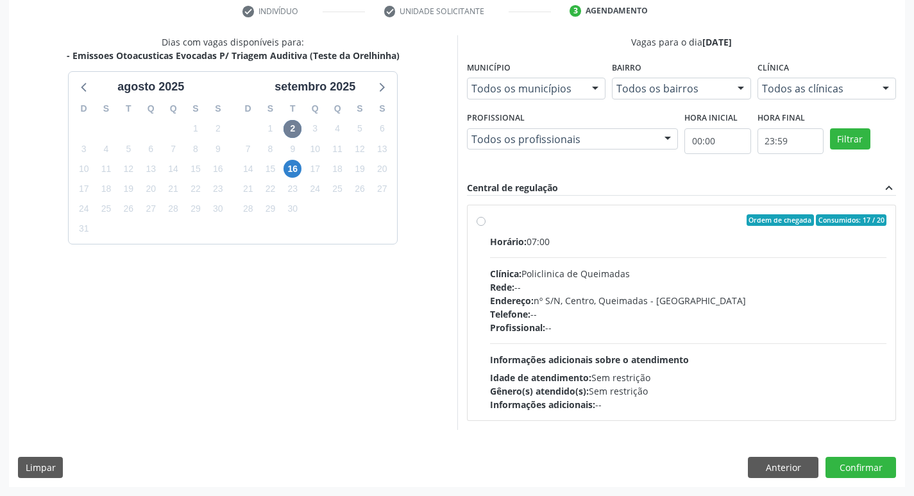
click at [661, 226] on label "Ordem de chegada Consumidos: 17 / 20 Horário: 07:00 Clínica: Policlinica de Que…" at bounding box center [688, 312] width 397 height 197
click at [485, 226] on input "Ordem de chegada Consumidos: 17 / 20 Horário: 07:00 Clínica: Policlinica de Que…" at bounding box center [480, 220] width 9 height 12
radio input "true"
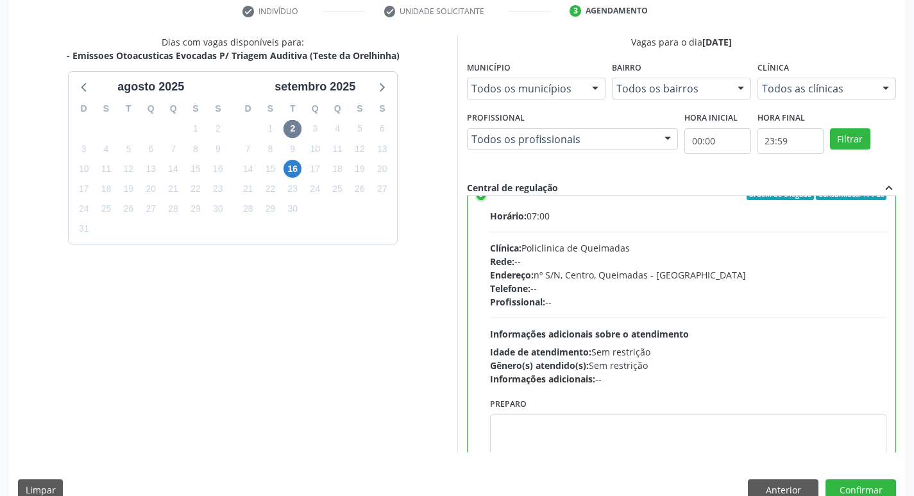
scroll to position [63, 0]
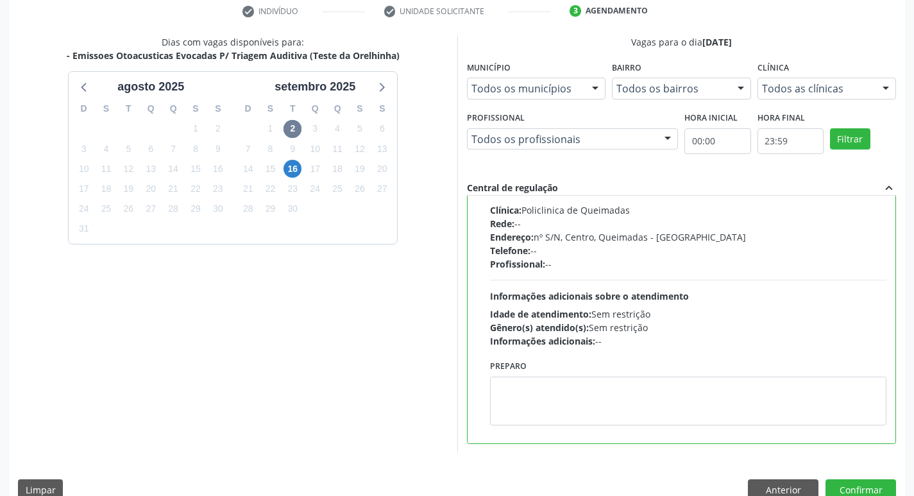
click at [653, 373] on div "Preparo" at bounding box center [688, 390] width 397 height 69
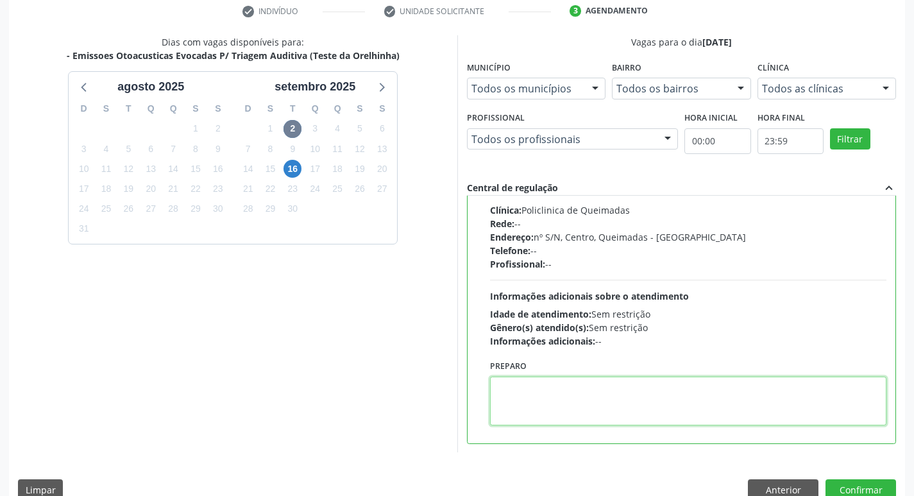
click at [645, 401] on textarea at bounding box center [688, 400] width 397 height 49
type textarea "LEVAR A CARDENETA DE VACINAÇÃO."
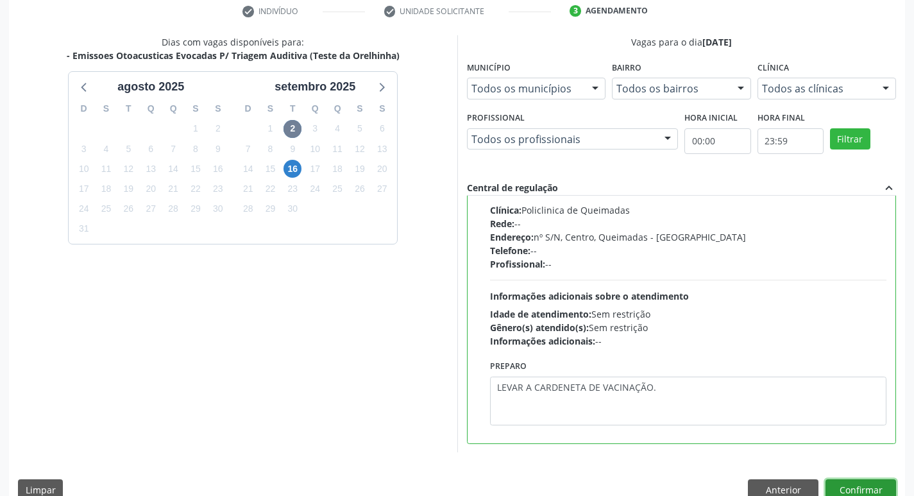
click at [846, 485] on button "Confirmar" at bounding box center [860, 490] width 71 height 22
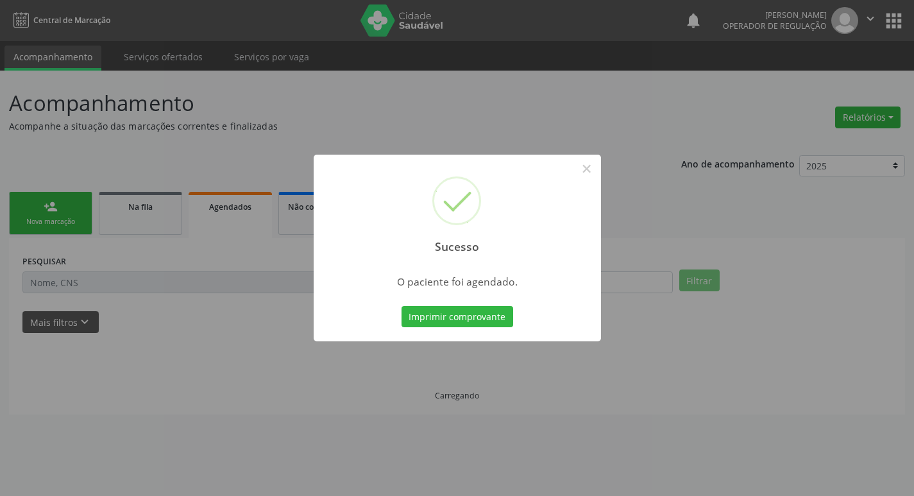
scroll to position [0, 0]
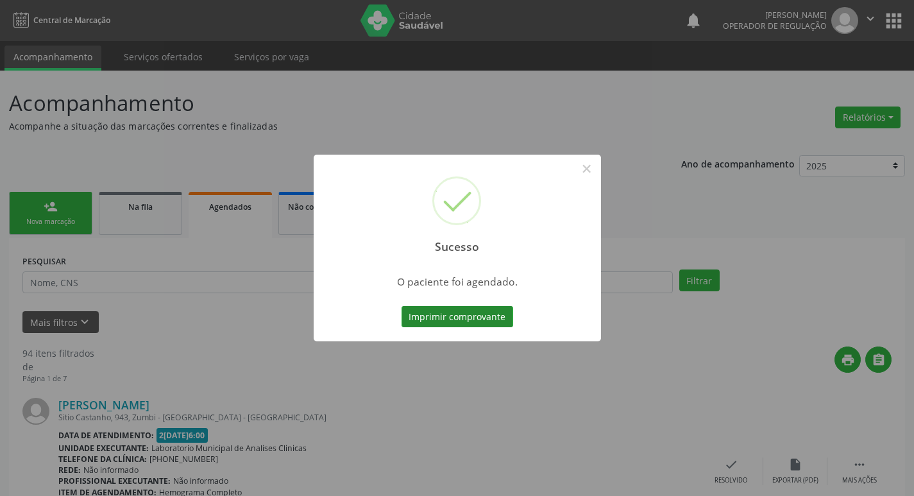
click at [467, 321] on button "Imprimir comprovante" at bounding box center [457, 317] width 112 height 22
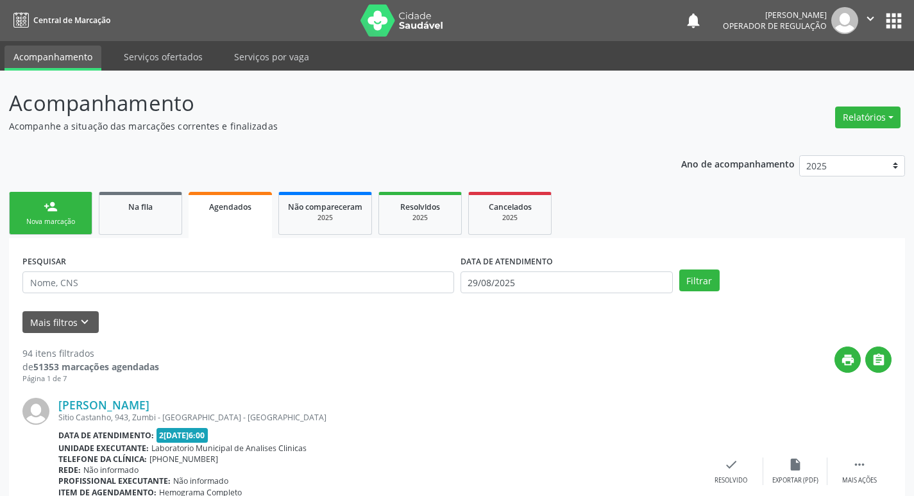
click at [44, 225] on div "Nova marcação" at bounding box center [51, 222] width 64 height 10
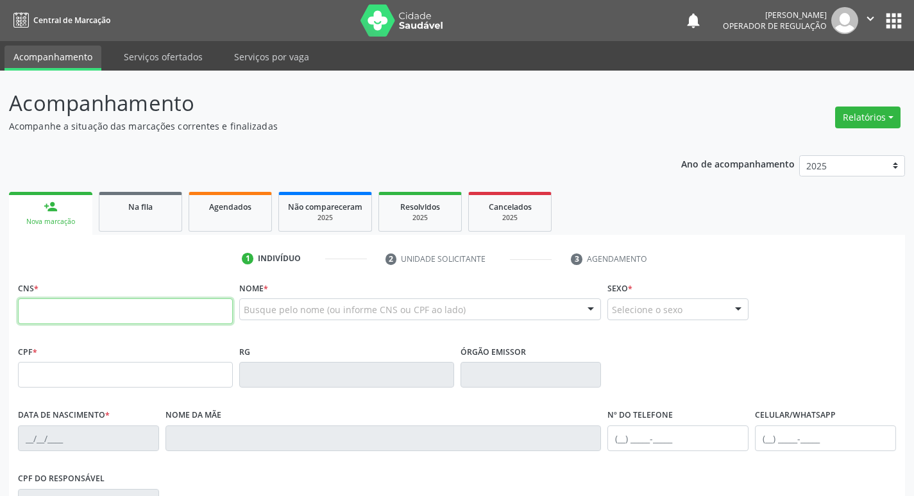
click at [74, 310] on input "text" at bounding box center [125, 311] width 215 height 26
type input "898 0064 1234 4472"
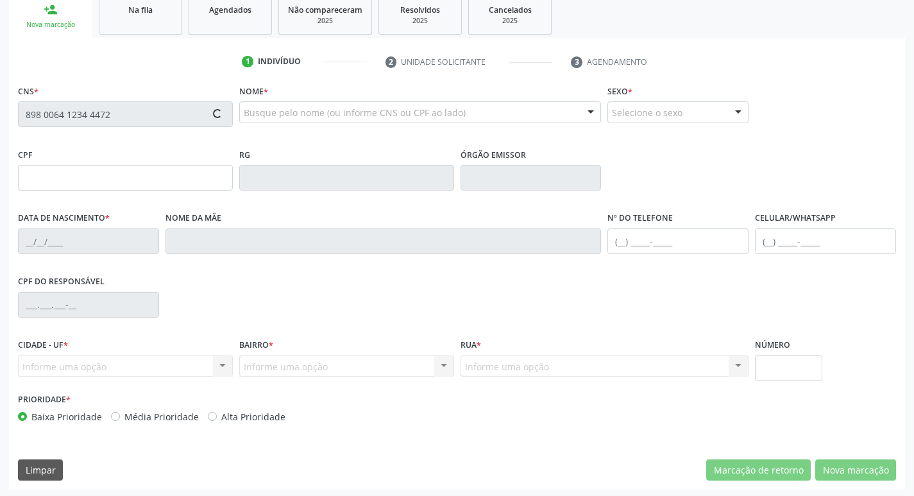
scroll to position [199, 0]
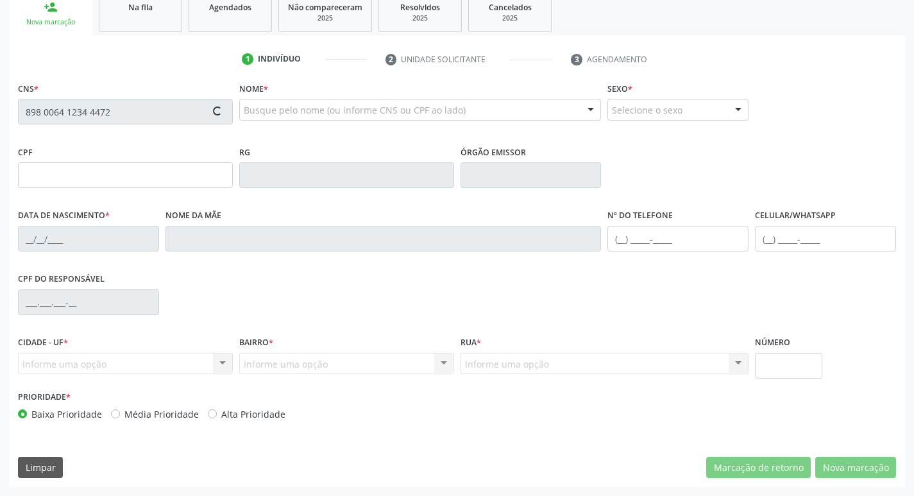
type input "006.858.024-00"
type input "[DATE]"
type input "[PERSON_NAME]"
type input "[PHONE_NUMBER]"
type input "135"
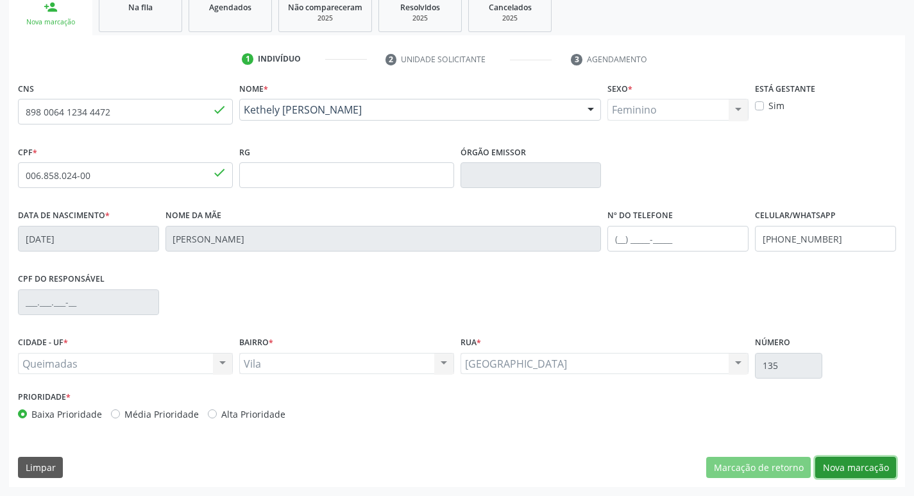
drag, startPoint x: 871, startPoint y: 464, endPoint x: 415, endPoint y: 315, distance: 478.9
click at [871, 464] on button "Nova marcação" at bounding box center [855, 468] width 81 height 22
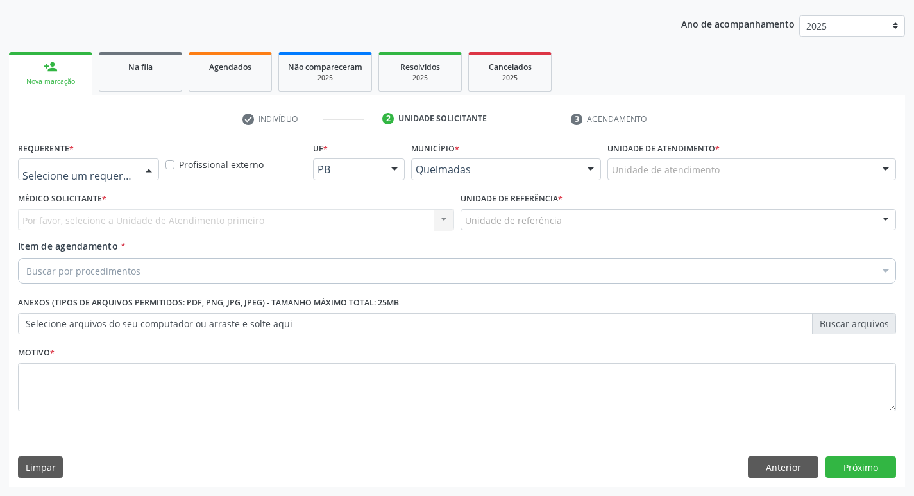
drag, startPoint x: 124, startPoint y: 169, endPoint x: 102, endPoint y: 199, distance: 38.1
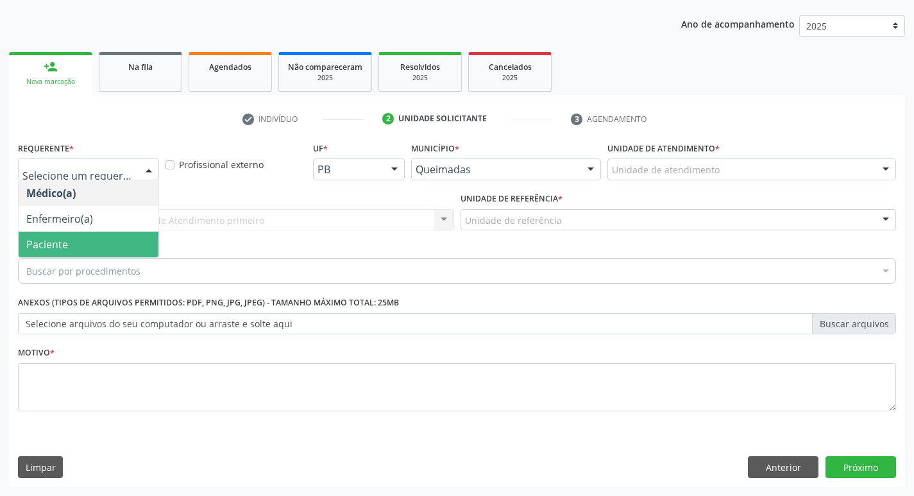
click at [93, 239] on span "Paciente" at bounding box center [89, 244] width 140 height 26
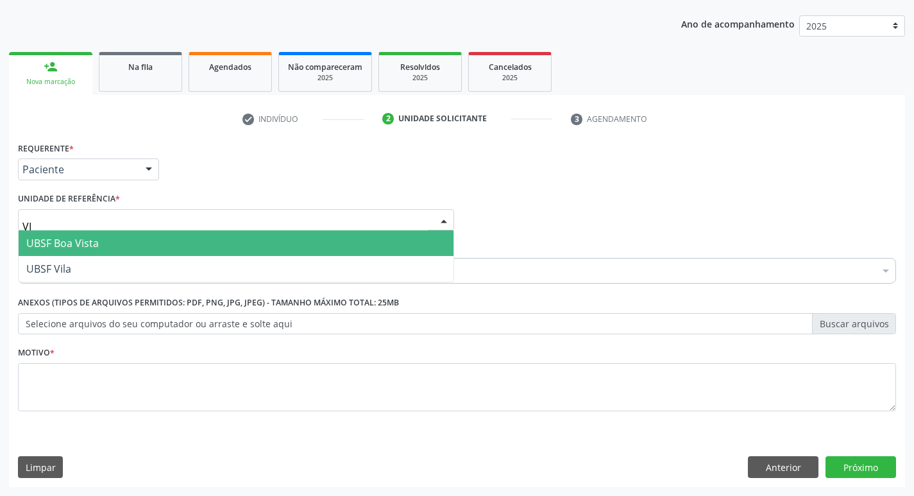
type input "VIL"
click at [106, 249] on span "UBSF Vila" at bounding box center [236, 243] width 435 height 26
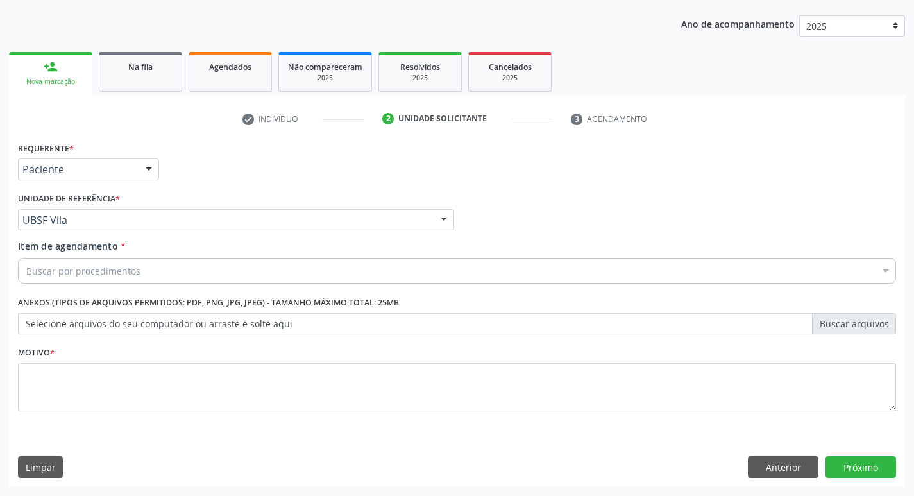
click at [112, 278] on div "Buscar por procedimentos" at bounding box center [457, 271] width 878 height 26
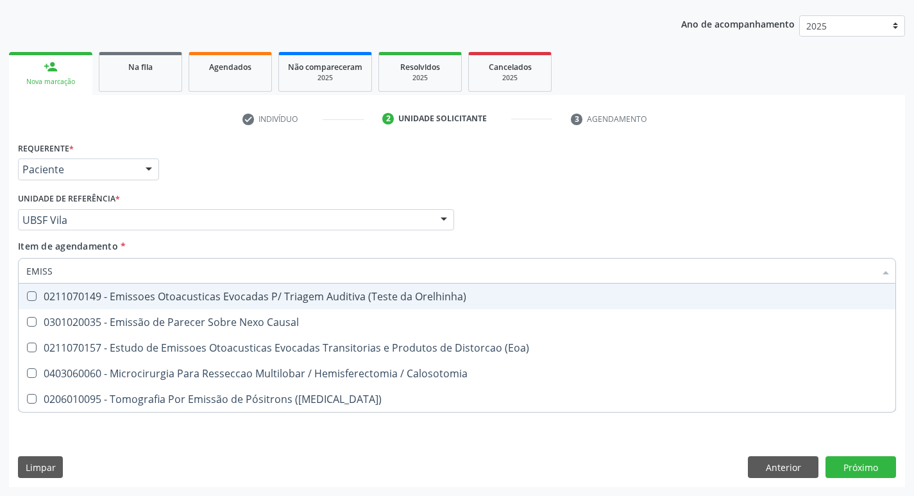
type input "EMISSO"
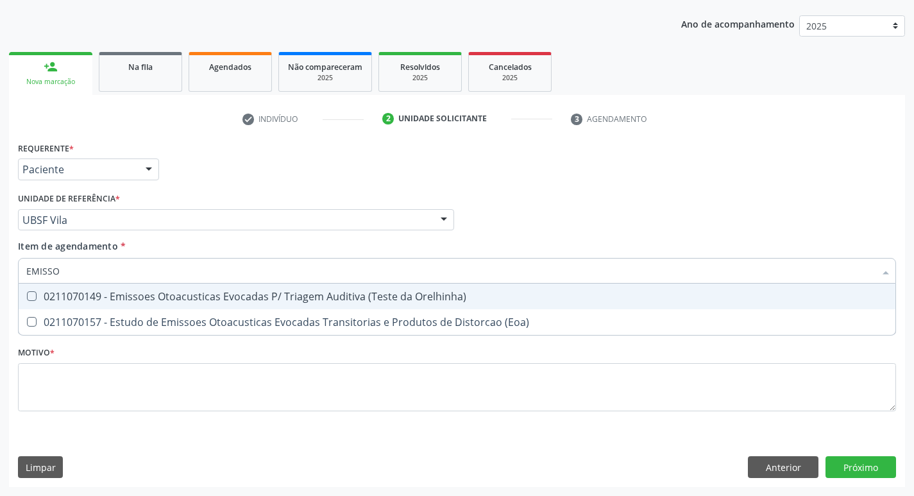
drag, startPoint x: 121, startPoint y: 298, endPoint x: 112, endPoint y: 302, distance: 9.2
click at [119, 298] on div "0211070149 - Emissoes Otoacusticas Evocadas P/ Triagem Auditiva (Teste da Orelh…" at bounding box center [456, 296] width 861 height 10
checkbox Orelhinha\) "true"
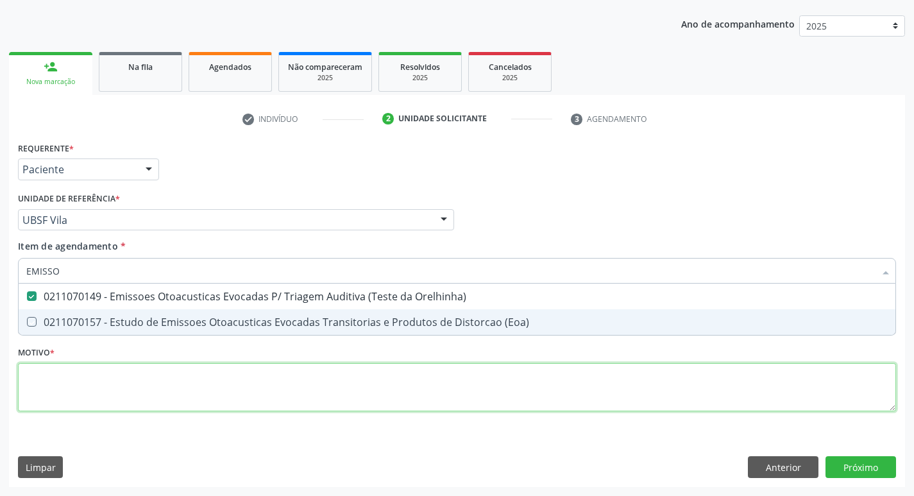
click at [92, 392] on div "Requerente * Paciente Médico(a) Enfermeiro(a) Paciente Nenhum resultado encontr…" at bounding box center [457, 283] width 878 height 290
checkbox \(Eoa\) "true"
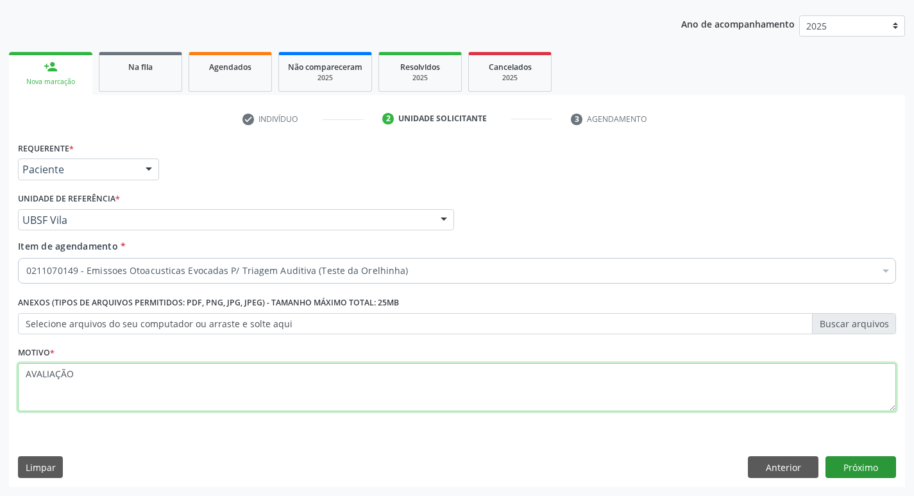
type textarea "AVALIAÇÃO"
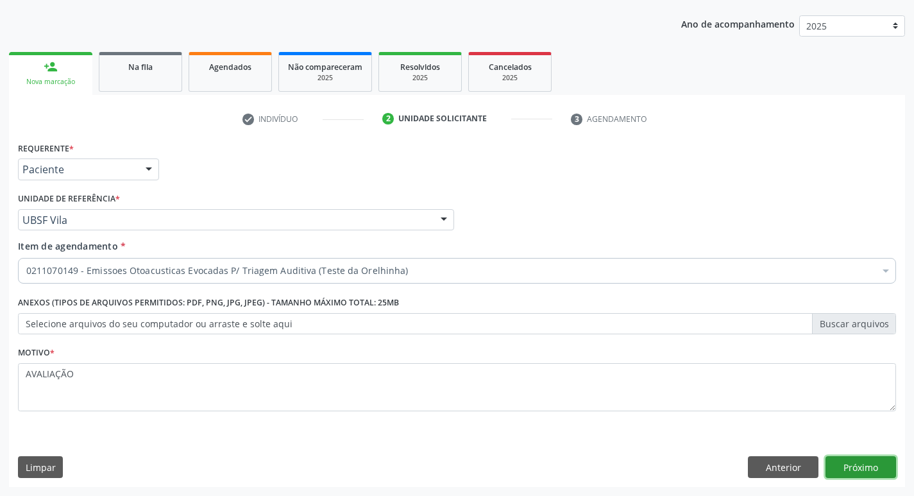
click at [845, 462] on button "Próximo" at bounding box center [860, 467] width 71 height 22
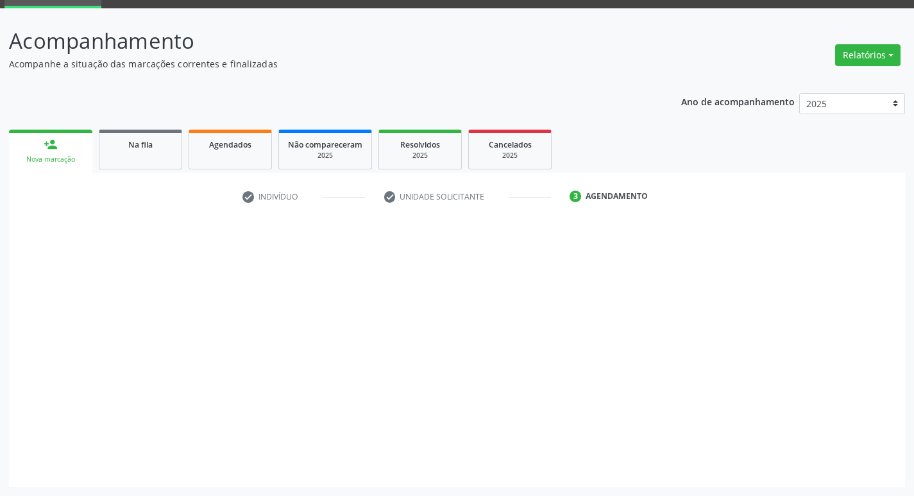
scroll to position [62, 0]
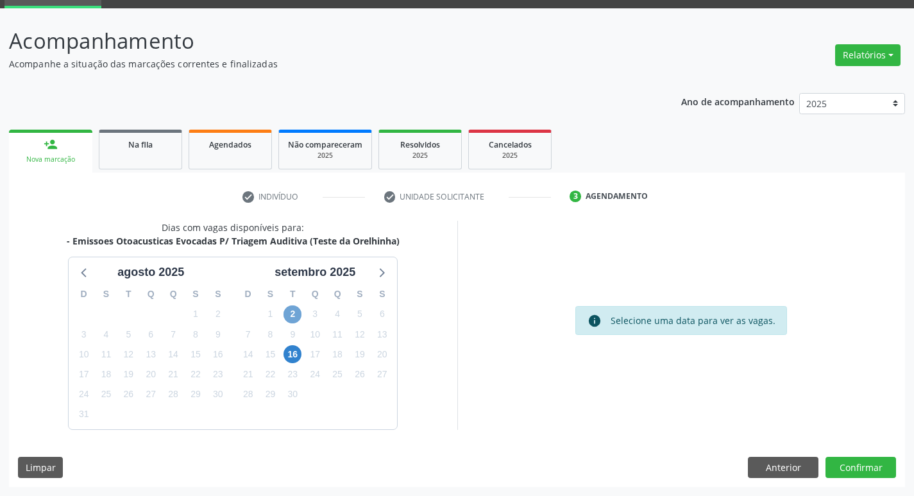
click at [293, 315] on span "2" at bounding box center [292, 314] width 18 height 18
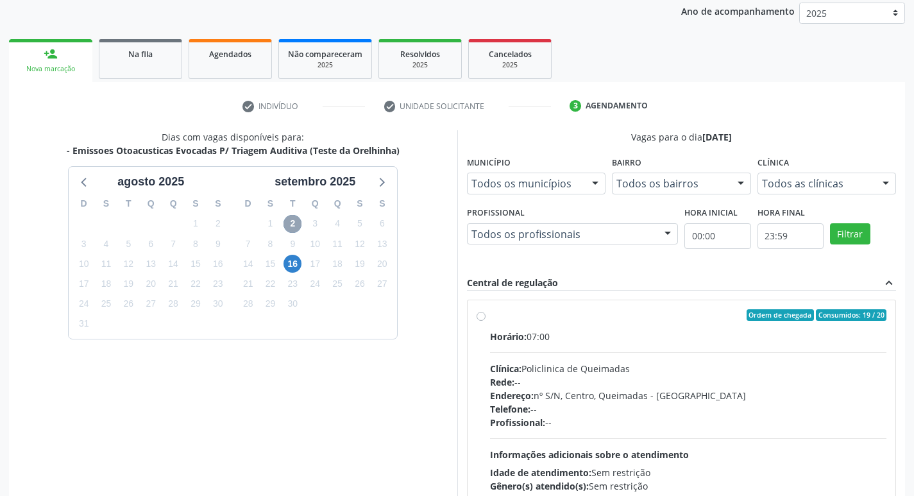
scroll to position [247, 0]
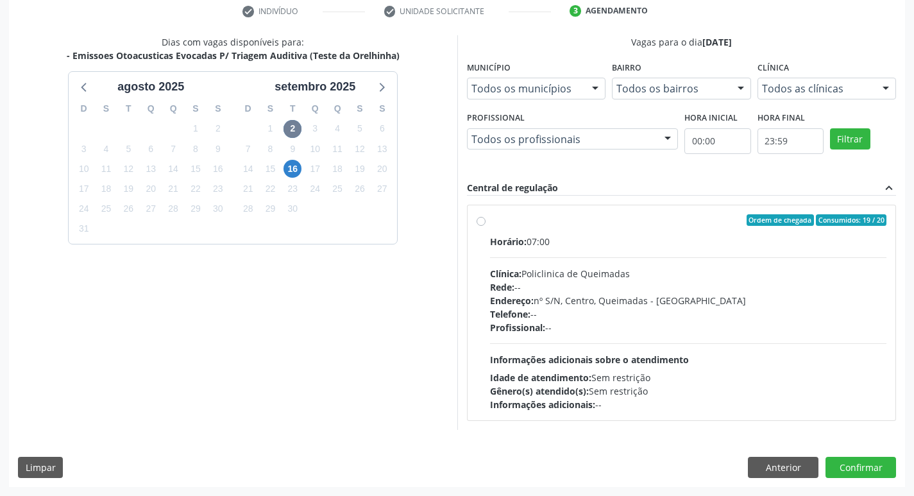
click at [600, 232] on label "Ordem de chegada Consumidos: 19 / 20 Horário: 07:00 Clínica: Policlinica de Que…" at bounding box center [688, 312] width 397 height 197
click at [485, 226] on input "Ordem de chegada Consumidos: 19 / 20 Horário: 07:00 Clínica: Policlinica de Que…" at bounding box center [480, 220] width 9 height 12
radio input "true"
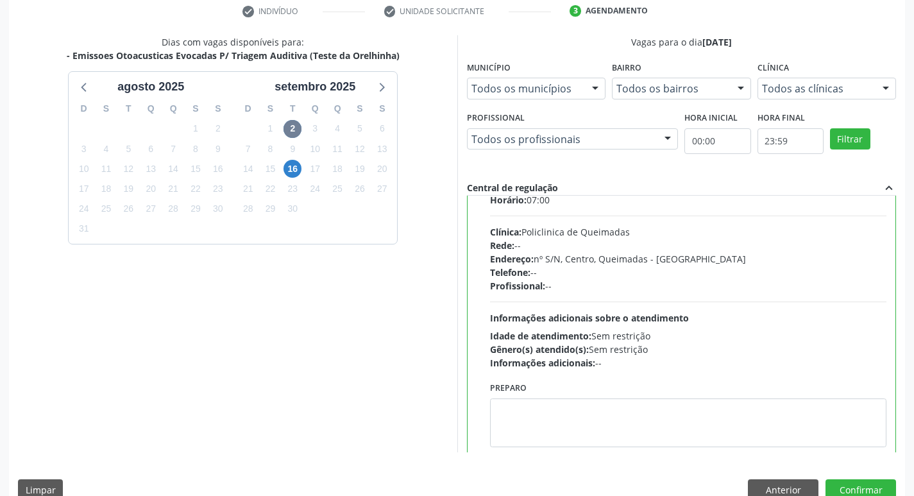
scroll to position [63, 0]
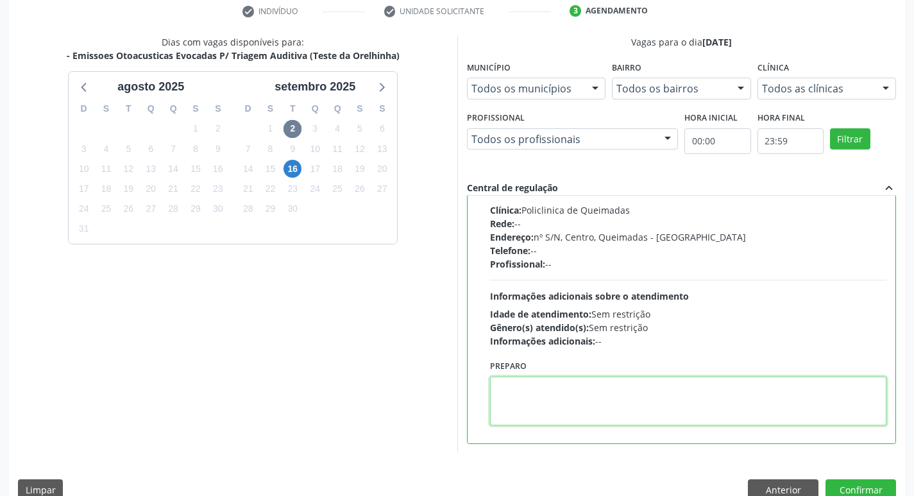
drag, startPoint x: 577, startPoint y: 389, endPoint x: 571, endPoint y: 395, distance: 8.6
click at [577, 390] on textarea at bounding box center [688, 400] width 397 height 49
type textarea "LECAR A CADERNETA DE VACINAÇÃO"
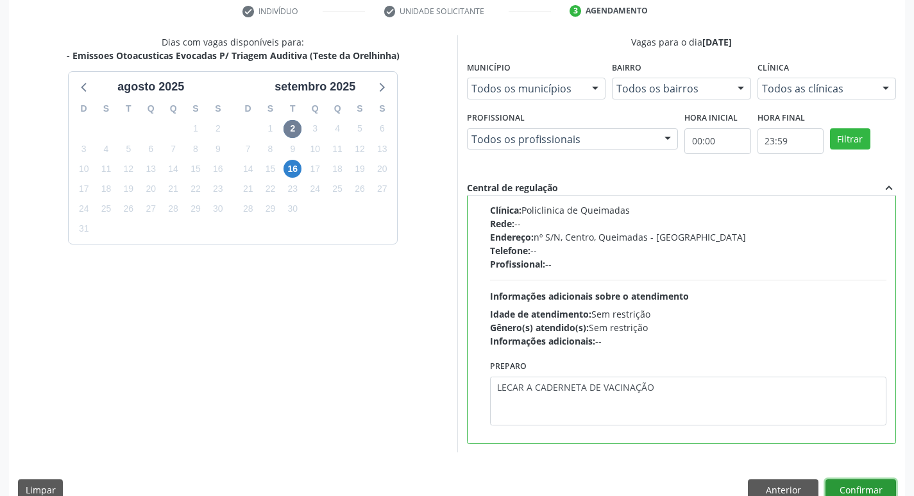
click at [863, 484] on button "Confirmar" at bounding box center [860, 490] width 71 height 22
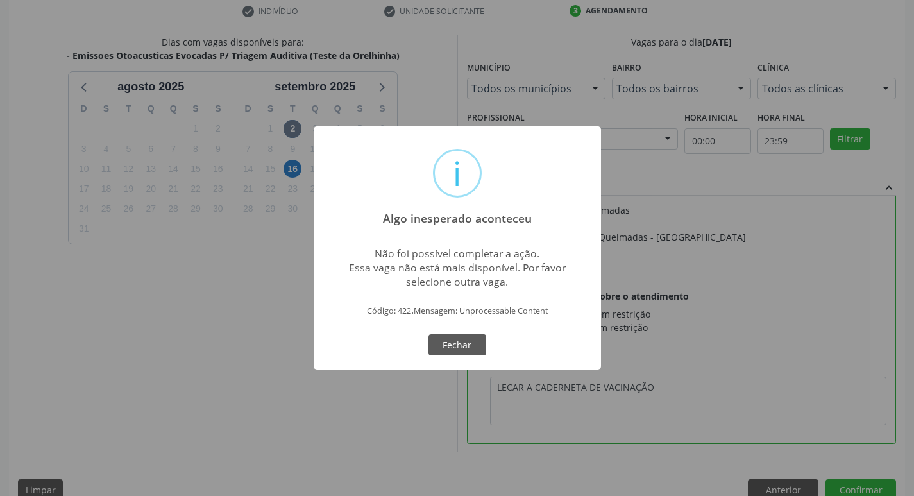
click at [237, 312] on div "i Algo inesperado aconteceu × Não foi possível completar a ação. Essa vaga não …" at bounding box center [457, 248] width 914 height 496
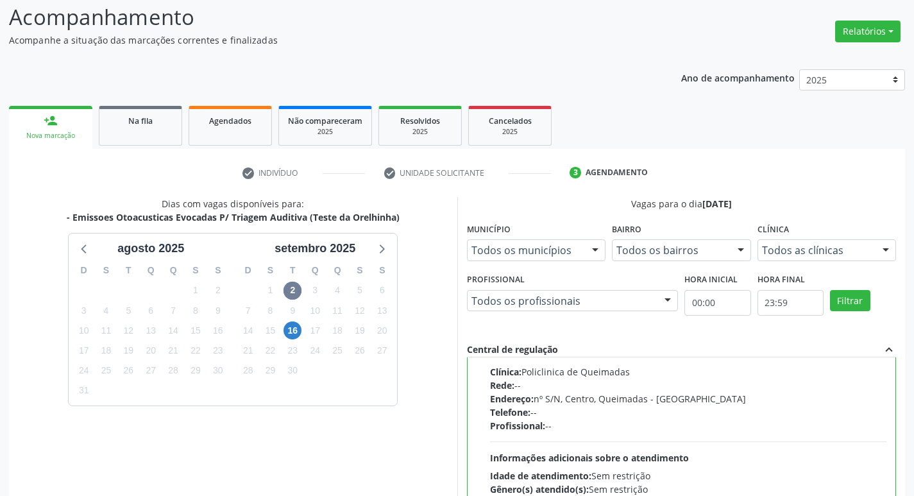
scroll to position [0, 0]
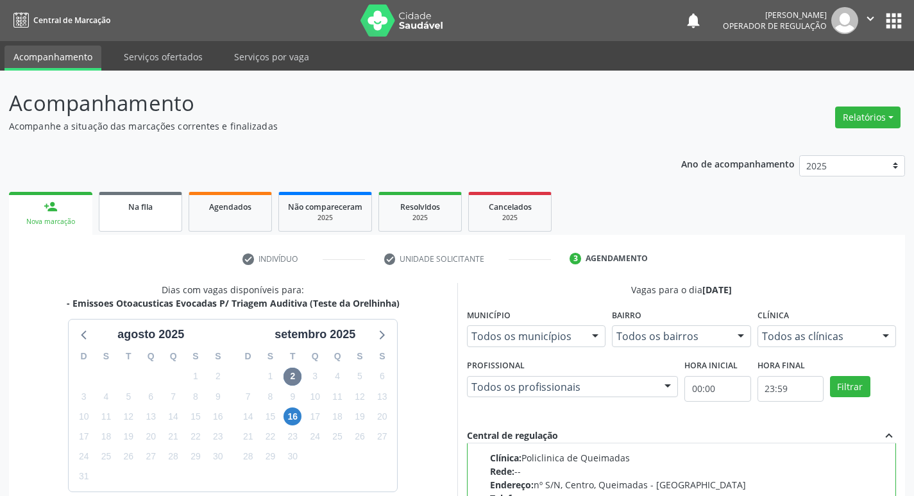
click at [149, 210] on span "Na fila" at bounding box center [140, 206] width 24 height 11
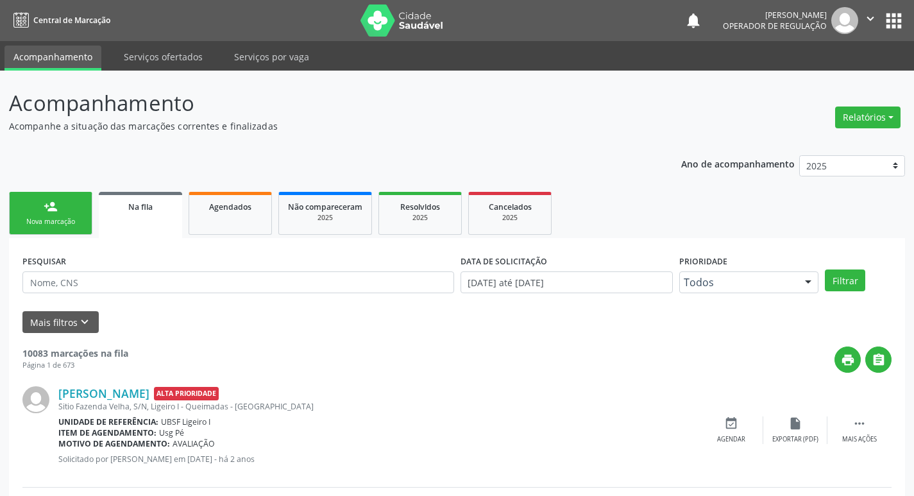
click at [63, 216] on link "person_add Nova marcação" at bounding box center [50, 213] width 83 height 43
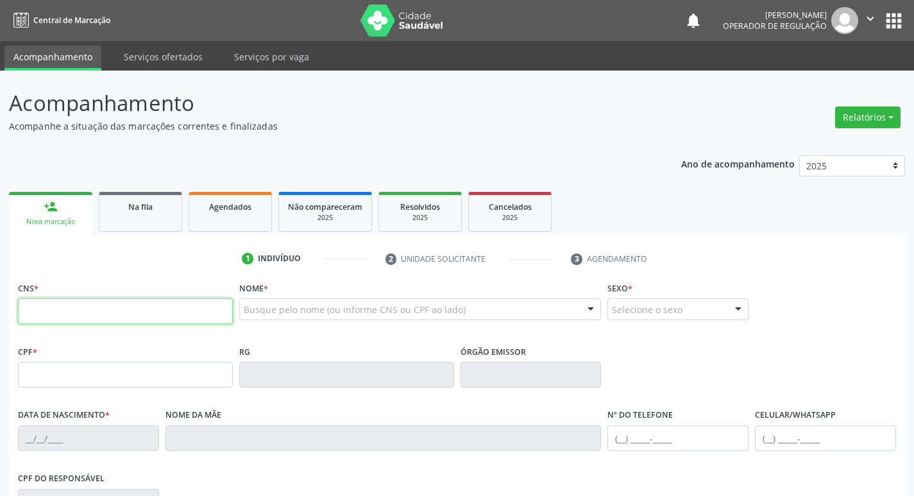
click at [90, 310] on input "text" at bounding box center [125, 311] width 215 height 26
type input "704 2042 2248 0083"
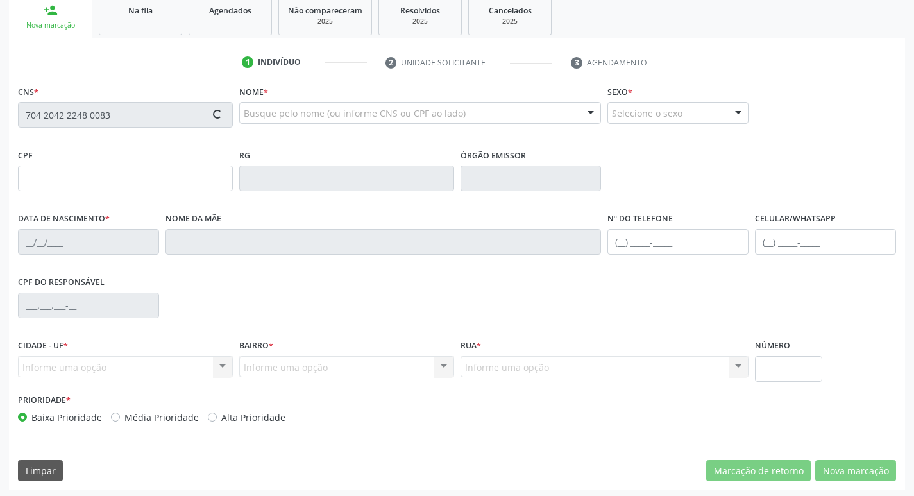
scroll to position [199, 0]
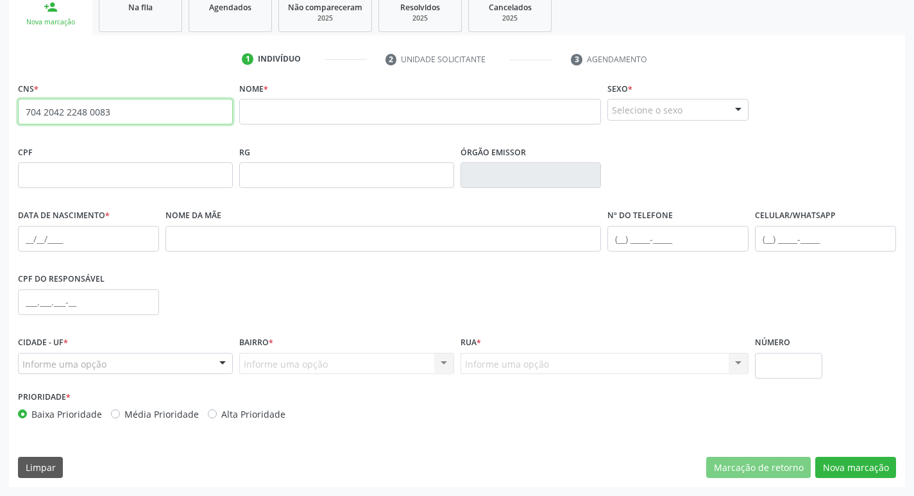
click at [129, 114] on input "704 2042 2248 0083" at bounding box center [125, 112] width 215 height 26
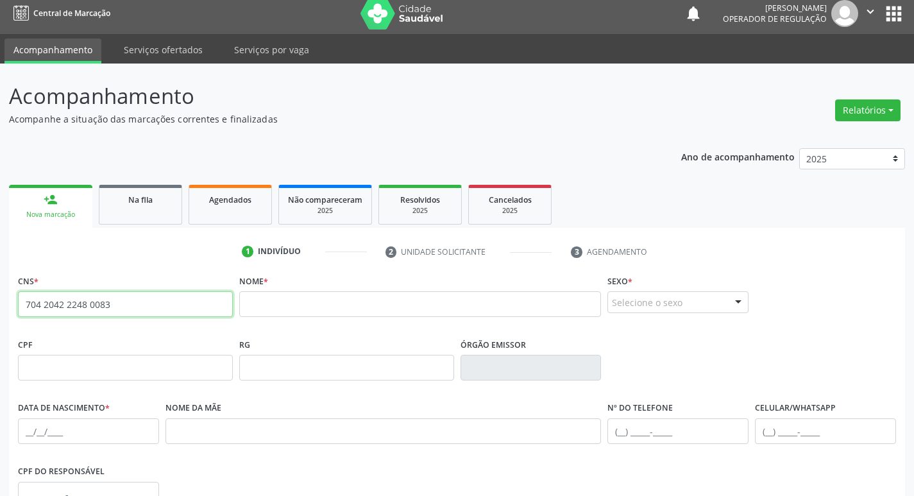
scroll to position [0, 0]
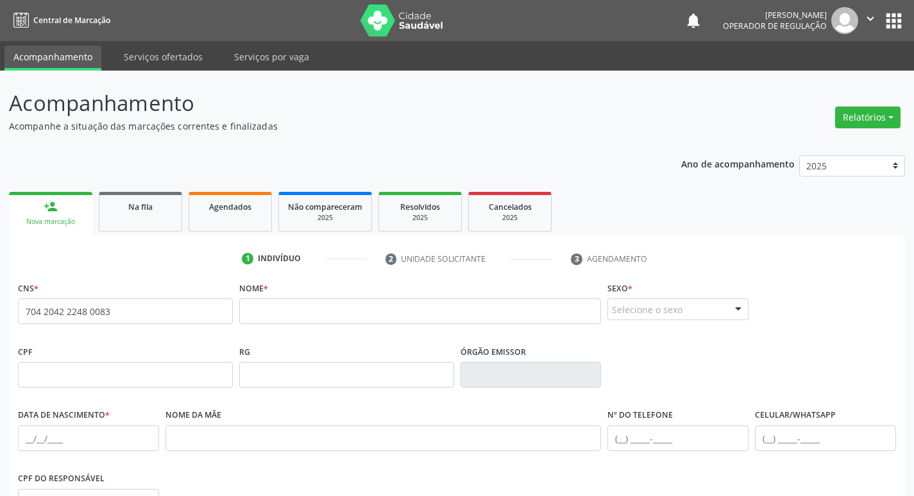
click at [904, 28] on button "apps" at bounding box center [893, 21] width 22 height 22
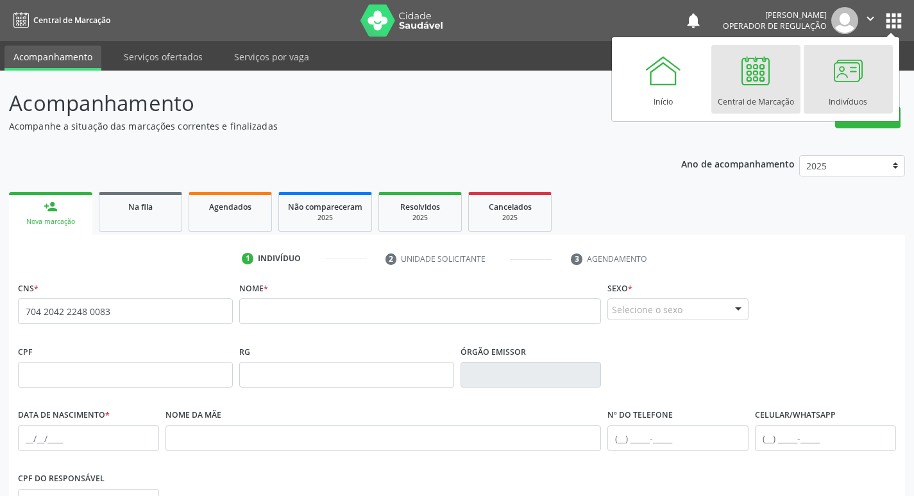
click at [834, 83] on div at bounding box center [847, 70] width 38 height 38
